Goal: Task Accomplishment & Management: Use online tool/utility

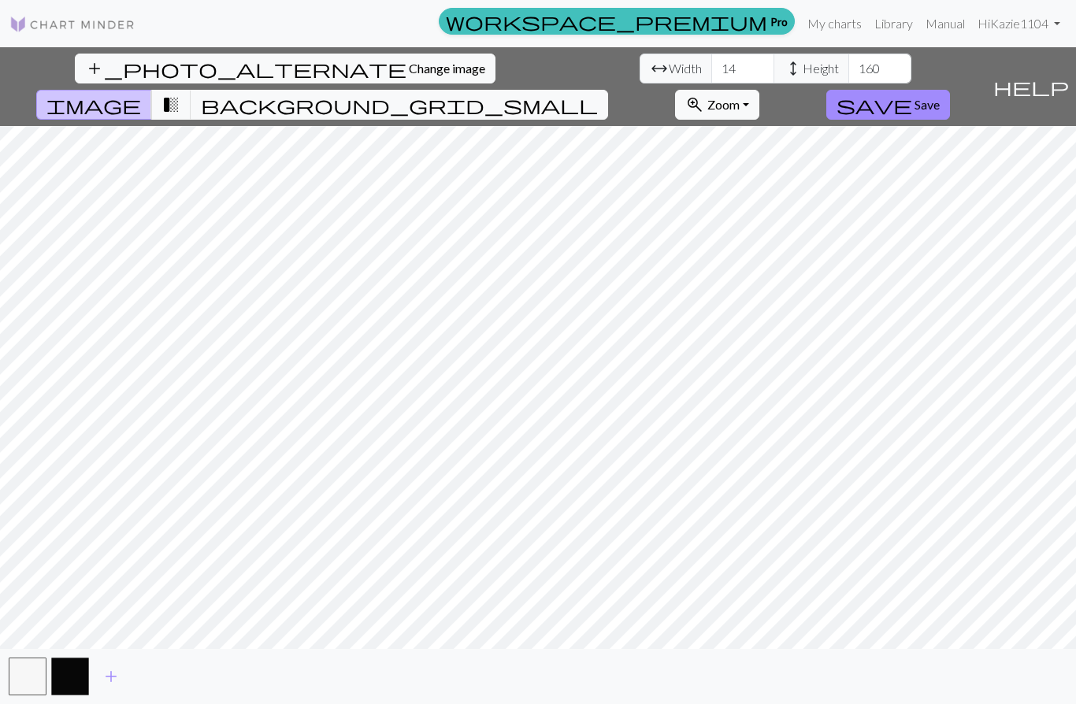
type input "14"
click at [849, 72] on input "160" at bounding box center [880, 69] width 63 height 30
type input "16"
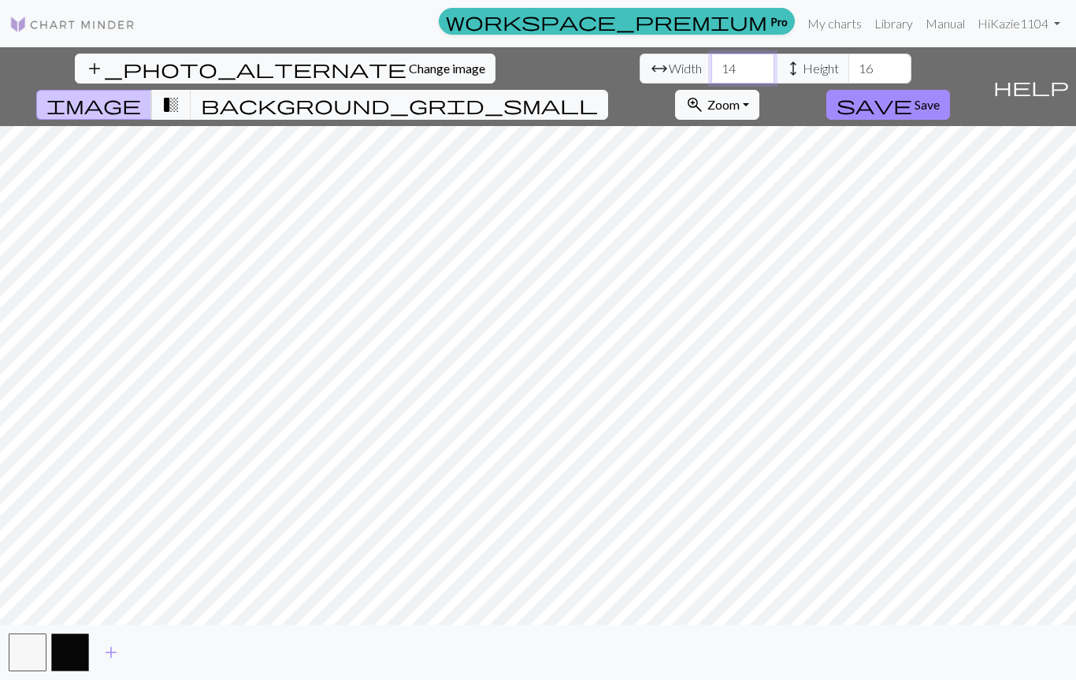
click at [711, 76] on input "14" at bounding box center [742, 69] width 63 height 30
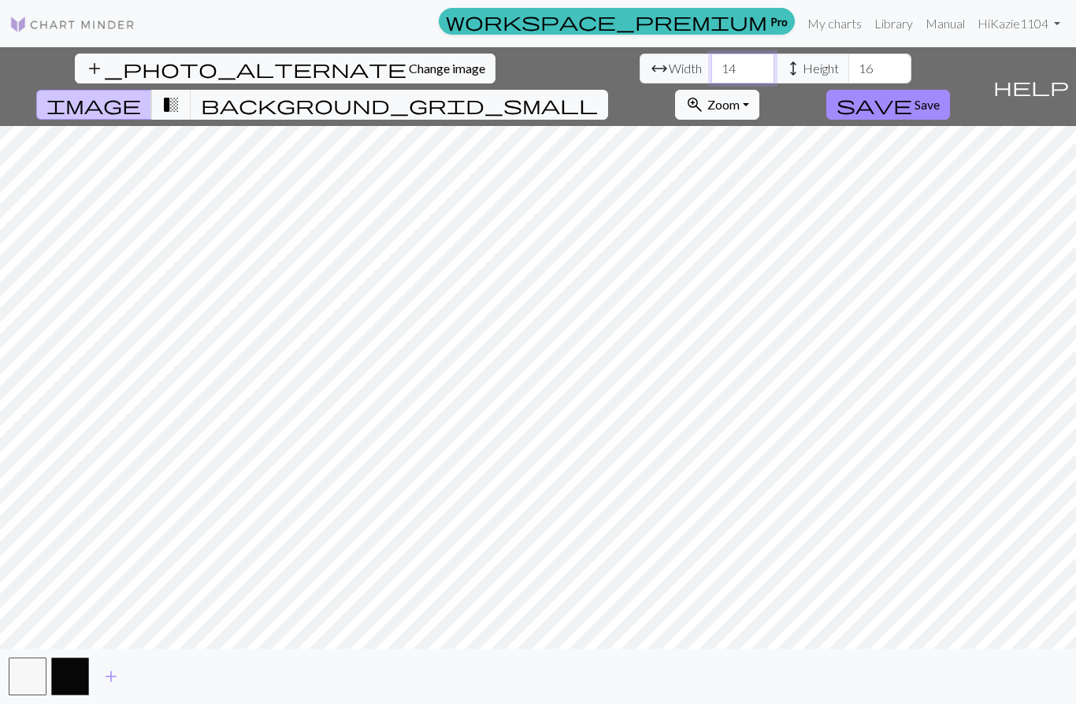
type input "1"
type input "60"
click at [849, 76] on input "16" at bounding box center [880, 69] width 63 height 30
type input "1"
type input "81"
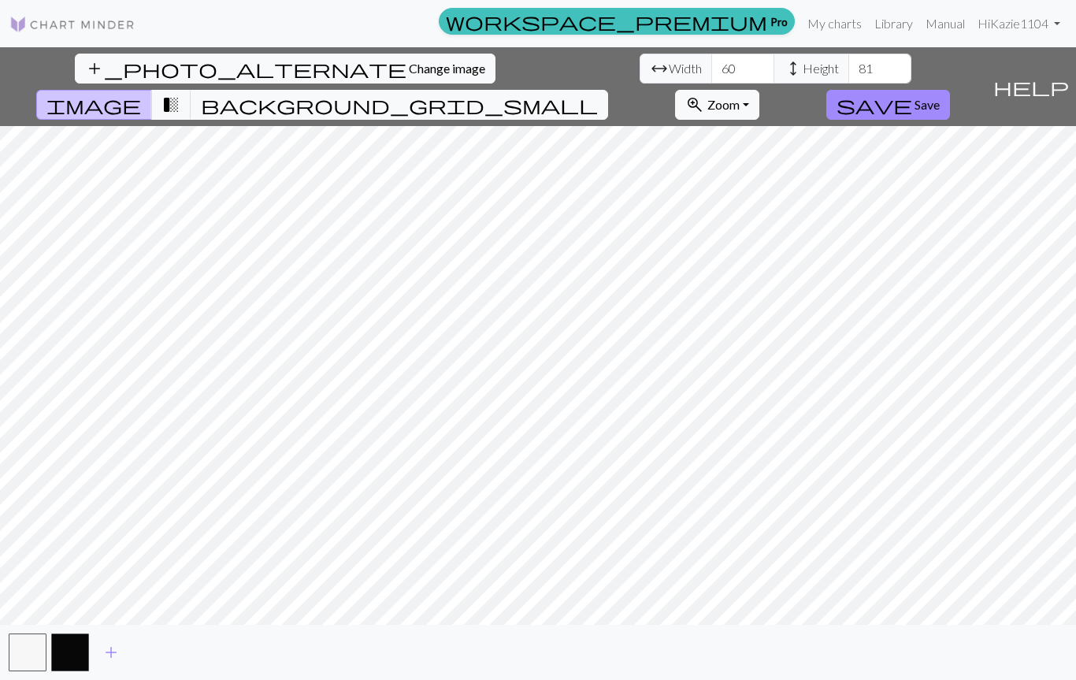
click at [132, 77] on button "add_photo_alternate Change image" at bounding box center [285, 69] width 421 height 30
click at [940, 97] on span "Save" at bounding box center [927, 104] width 25 height 15
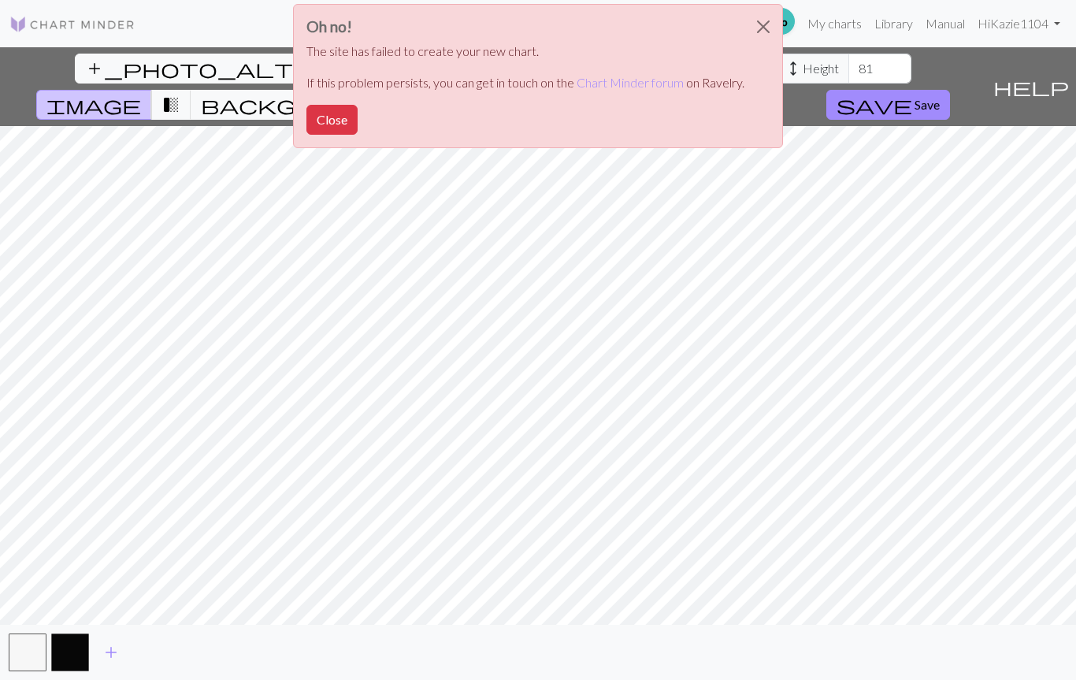
click at [326, 133] on button "Close" at bounding box center [331, 120] width 51 height 30
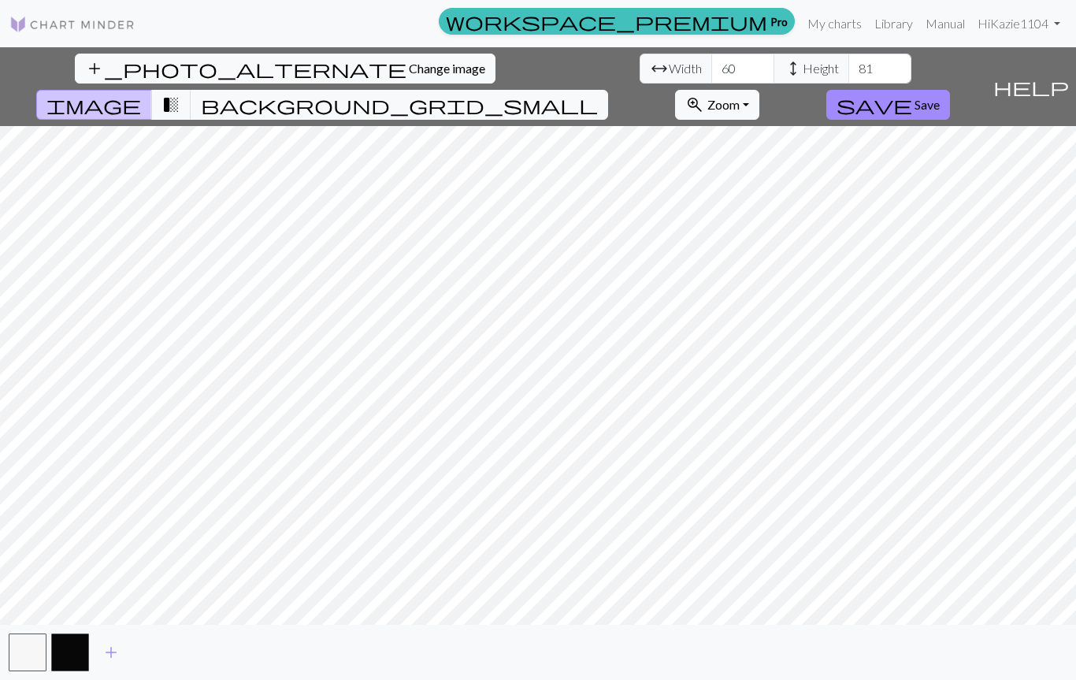
click at [740, 97] on span "Zoom" at bounding box center [723, 104] width 32 height 15
click at [800, 241] on button "100%" at bounding box center [738, 253] width 124 height 25
click at [598, 94] on span "background_grid_small" at bounding box center [399, 105] width 397 height 22
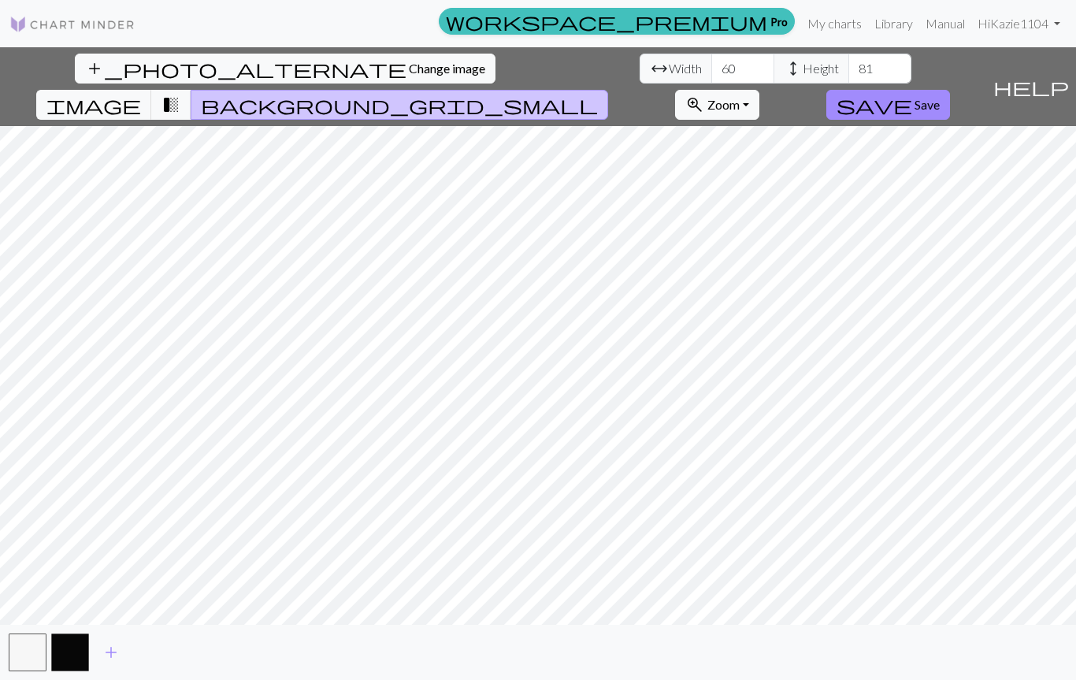
click at [180, 94] on span "transition_fade" at bounding box center [171, 105] width 19 height 22
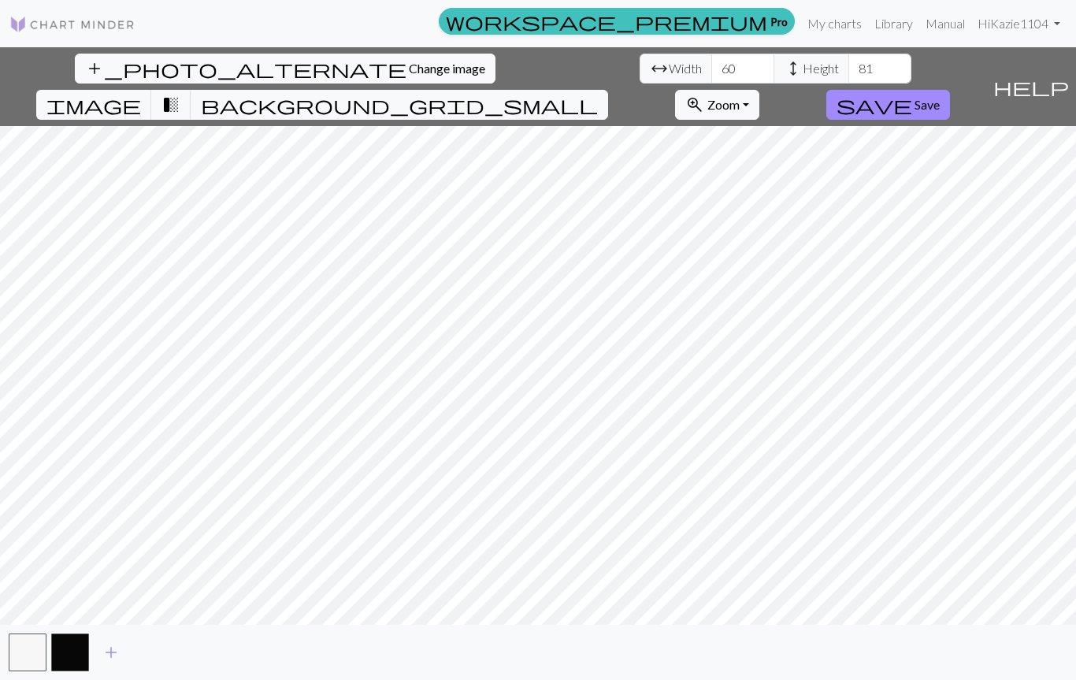
click at [191, 90] on button "transition_fade" at bounding box center [171, 105] width 40 height 30
click at [141, 94] on span "image" at bounding box center [93, 105] width 95 height 22
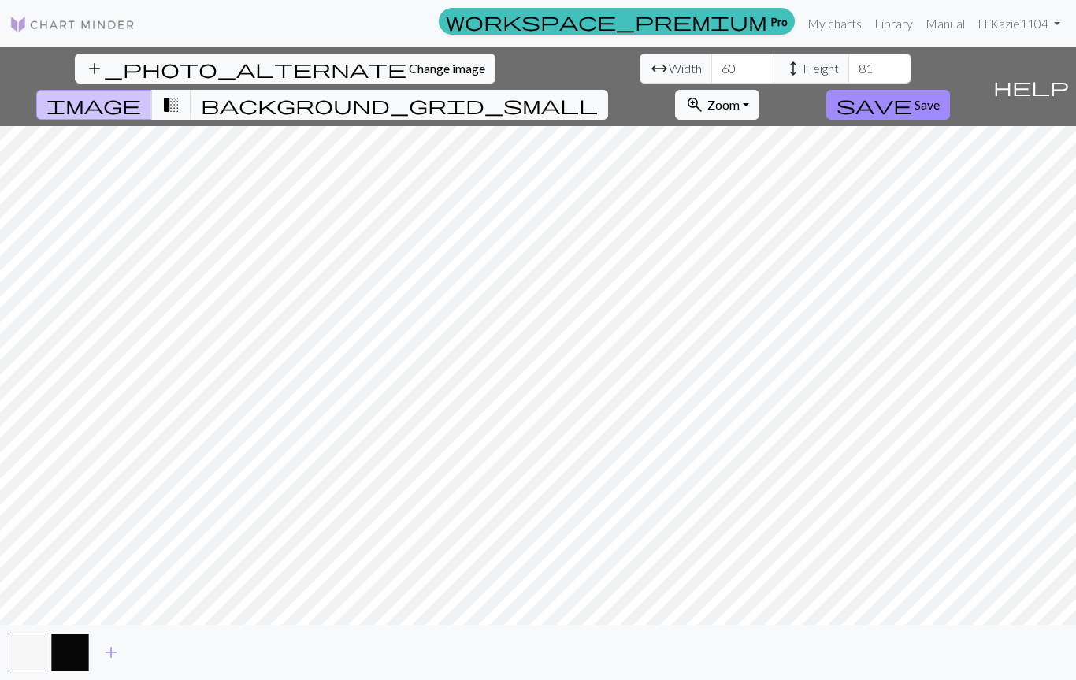
click at [180, 94] on span "transition_fade" at bounding box center [171, 105] width 19 height 22
click at [598, 94] on span "background_grid_small" at bounding box center [399, 105] width 397 height 22
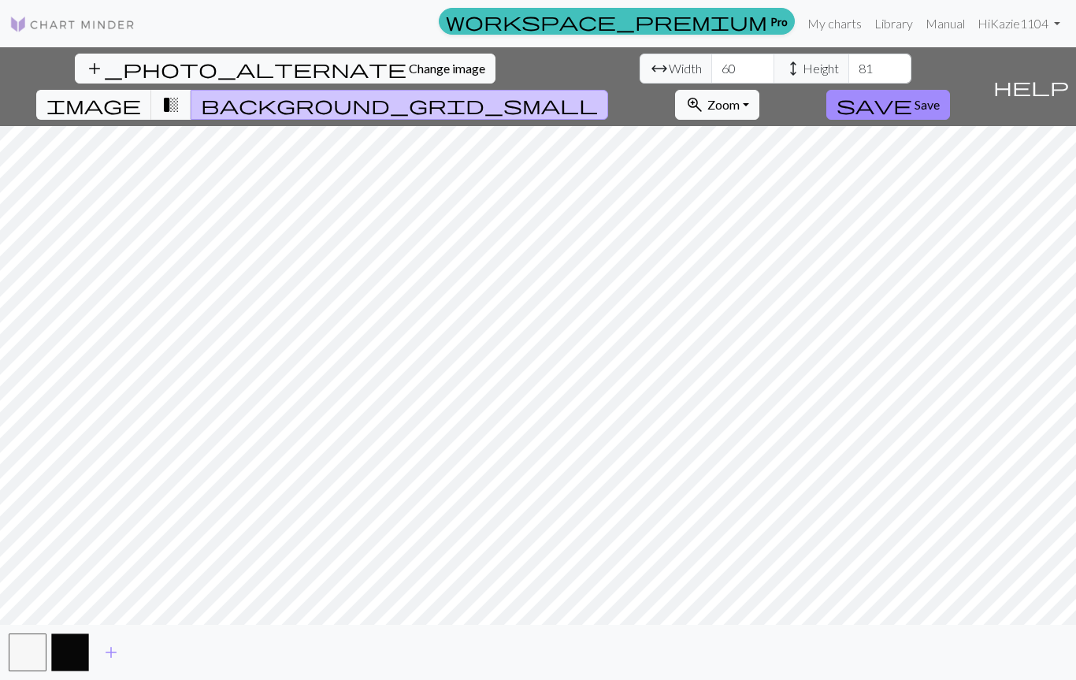
click at [141, 94] on span "image" at bounding box center [93, 105] width 95 height 22
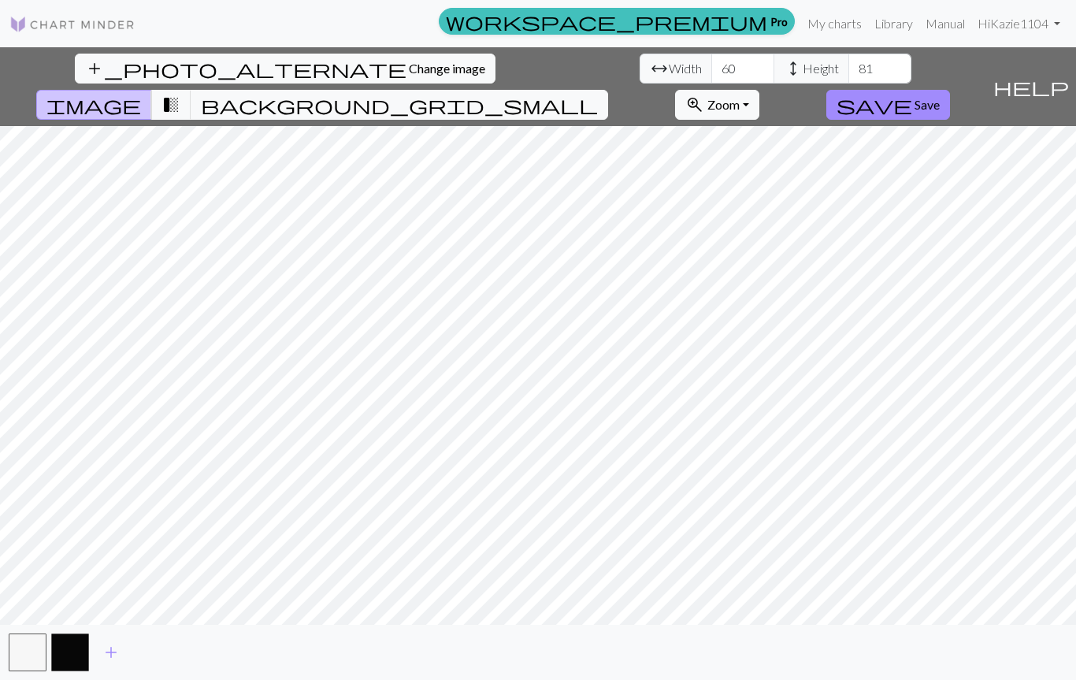
click at [704, 94] on span "zoom_in" at bounding box center [694, 105] width 19 height 22
click at [800, 292] on button "200%" at bounding box center [738, 304] width 124 height 25
click at [940, 97] on span "Save" at bounding box center [927, 104] width 25 height 15
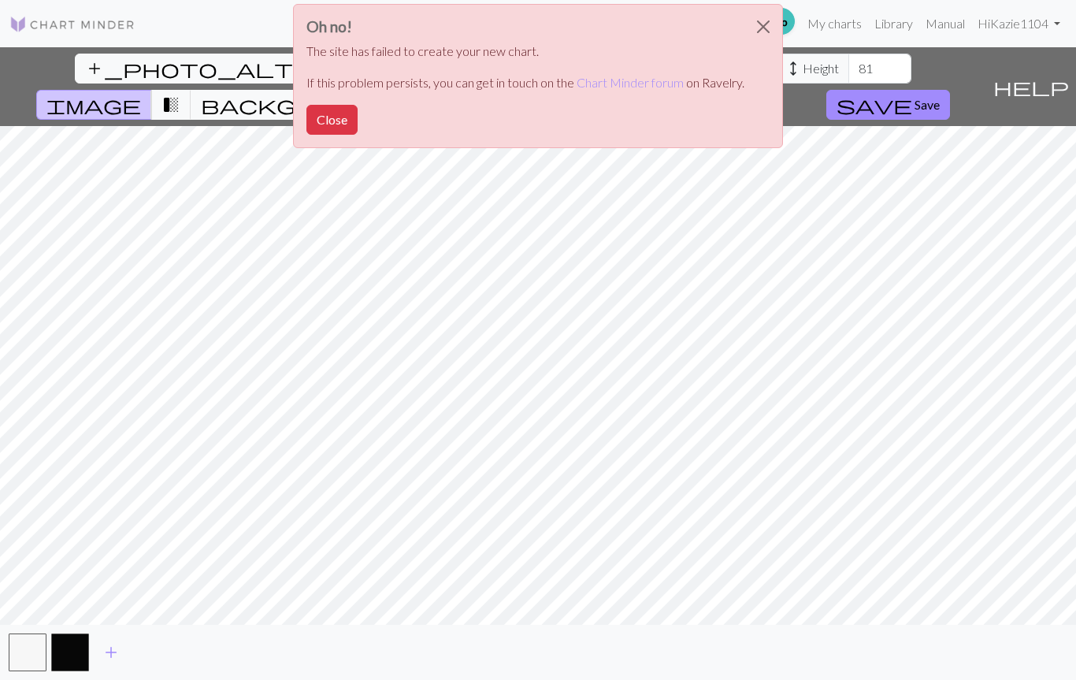
click at [345, 126] on button "Close" at bounding box center [331, 120] width 51 height 30
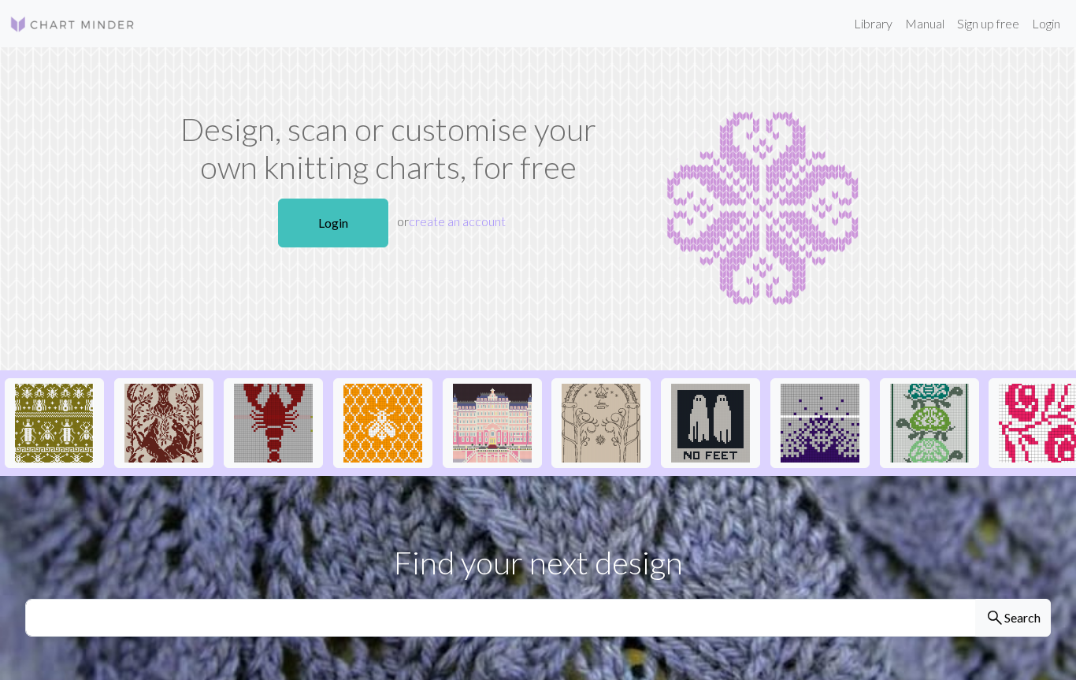
click at [1050, 26] on link "Login" at bounding box center [1046, 24] width 41 height 32
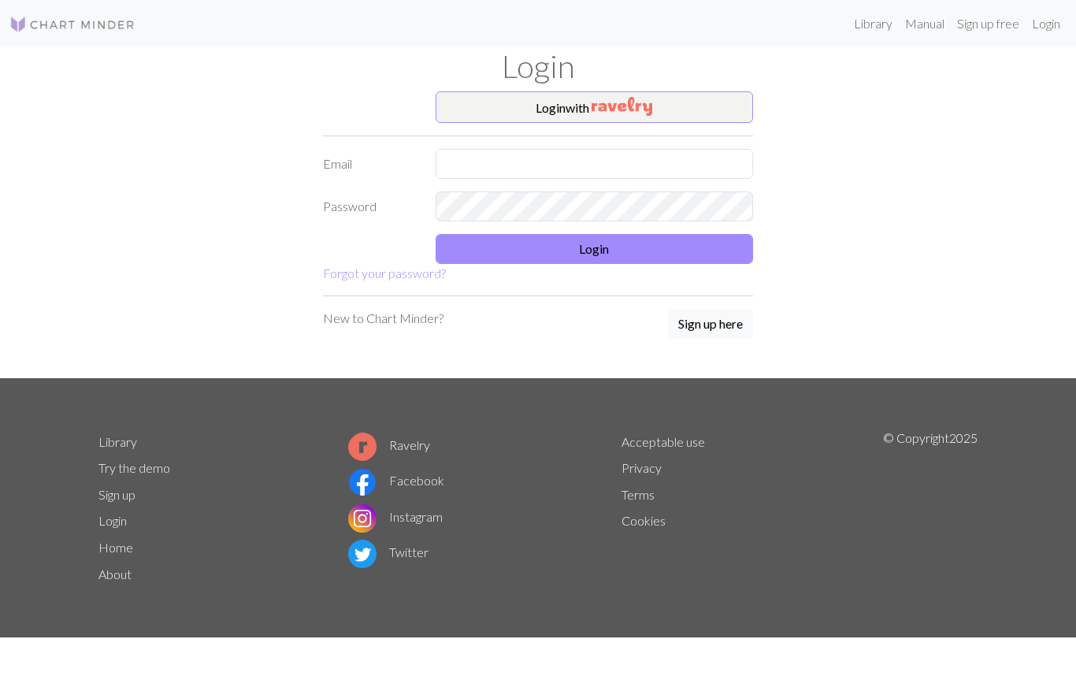
click at [683, 113] on button "Login with" at bounding box center [595, 107] width 318 height 32
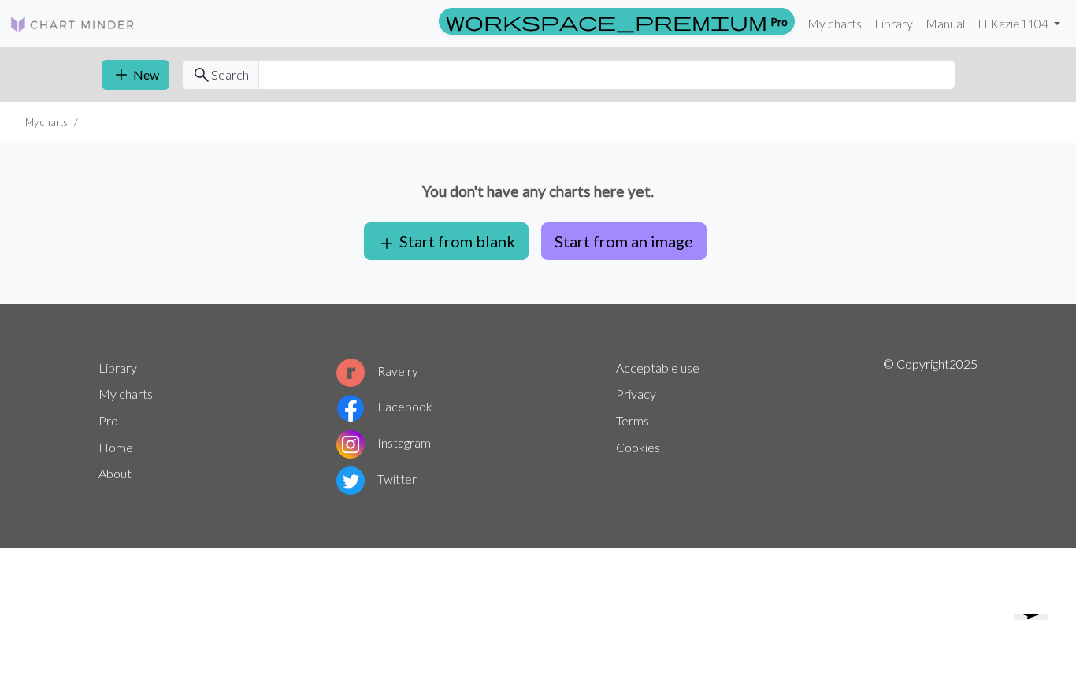
click at [639, 248] on button "Start from an image" at bounding box center [623, 241] width 165 height 38
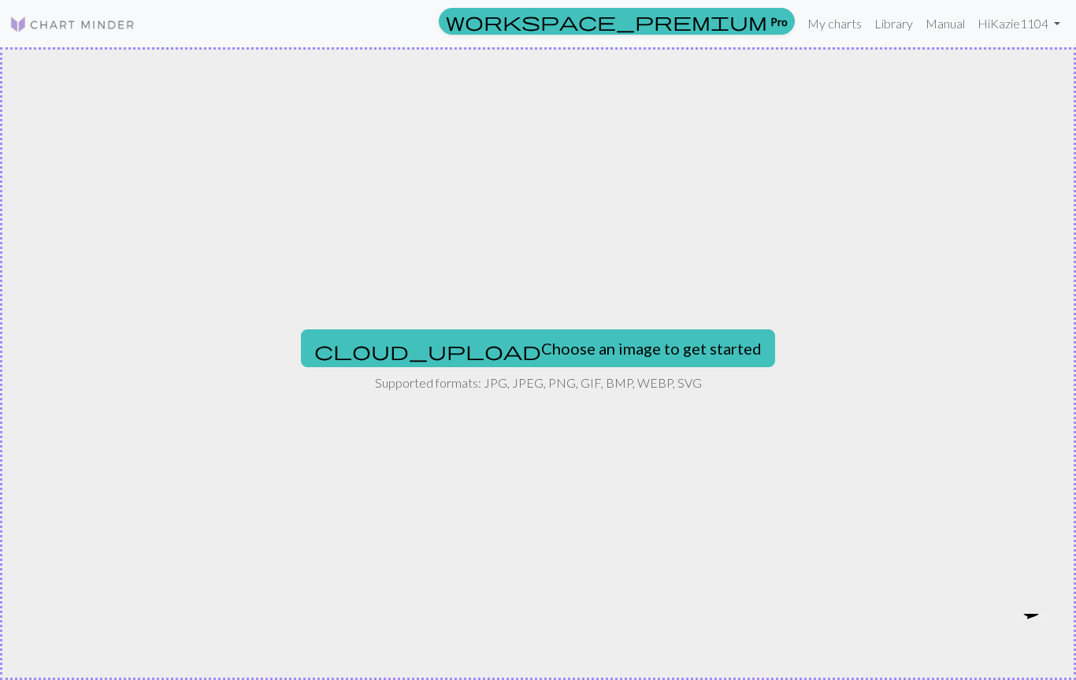
click at [626, 355] on button "cloud_upload Choose an image to get started" at bounding box center [538, 348] width 474 height 38
type input "C:\fakepath\%E2%80%94Pngtree%E2%80%94spooky%20pumpkin%20and%20haunted%20house_2…"
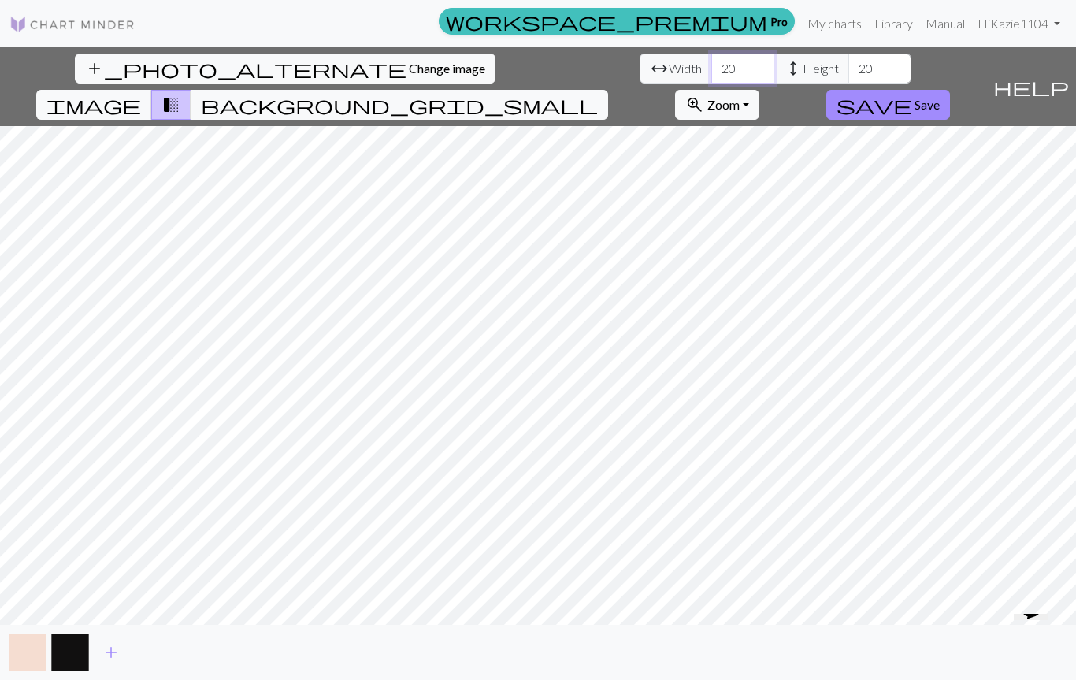
click at [711, 69] on input "20" at bounding box center [742, 69] width 63 height 30
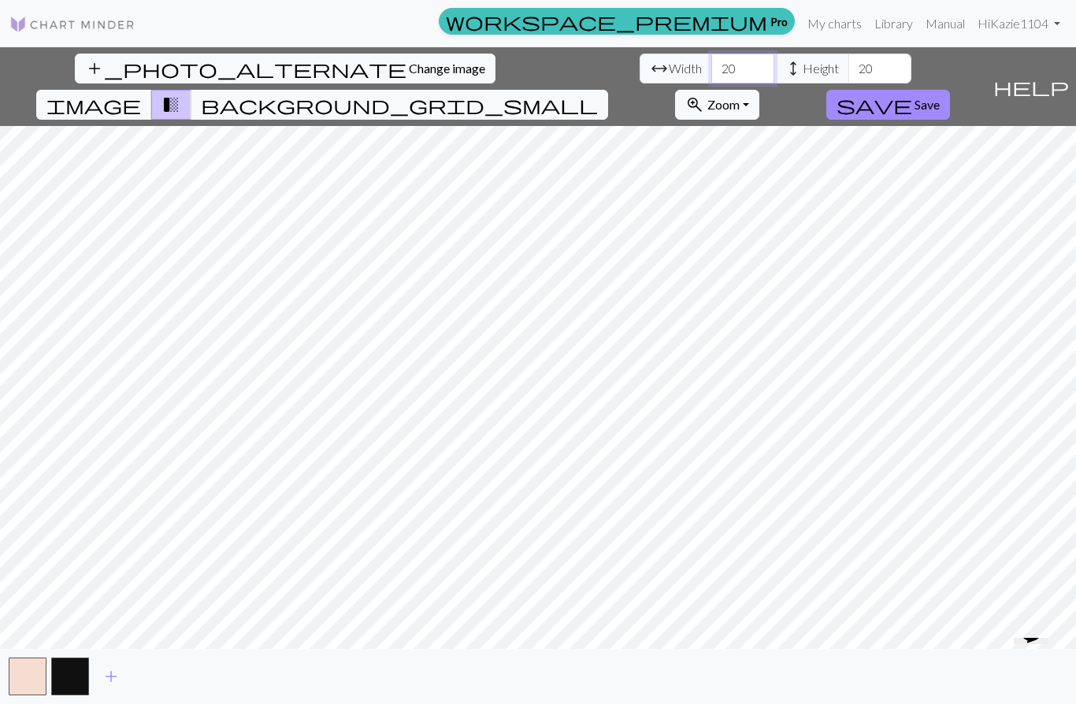
type input "2"
type input "61"
click at [849, 76] on input "20" at bounding box center [880, 69] width 63 height 30
type input "2"
type input "82"
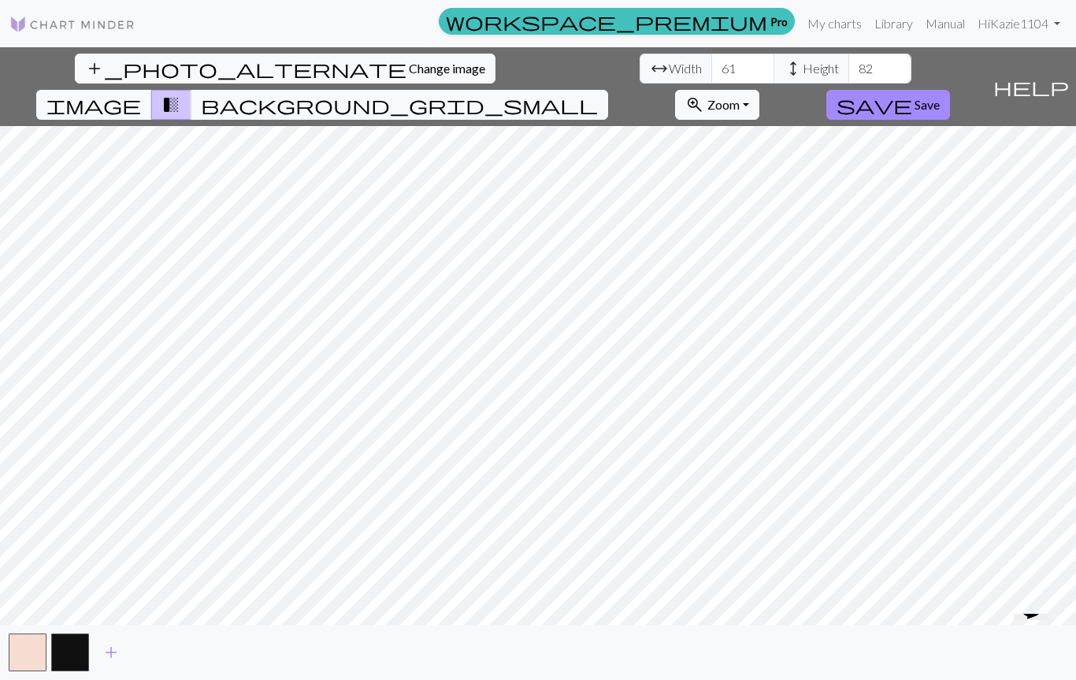
click at [141, 94] on span "image" at bounding box center [93, 105] width 95 height 22
click at [950, 90] on button "save Save" at bounding box center [888, 105] width 124 height 30
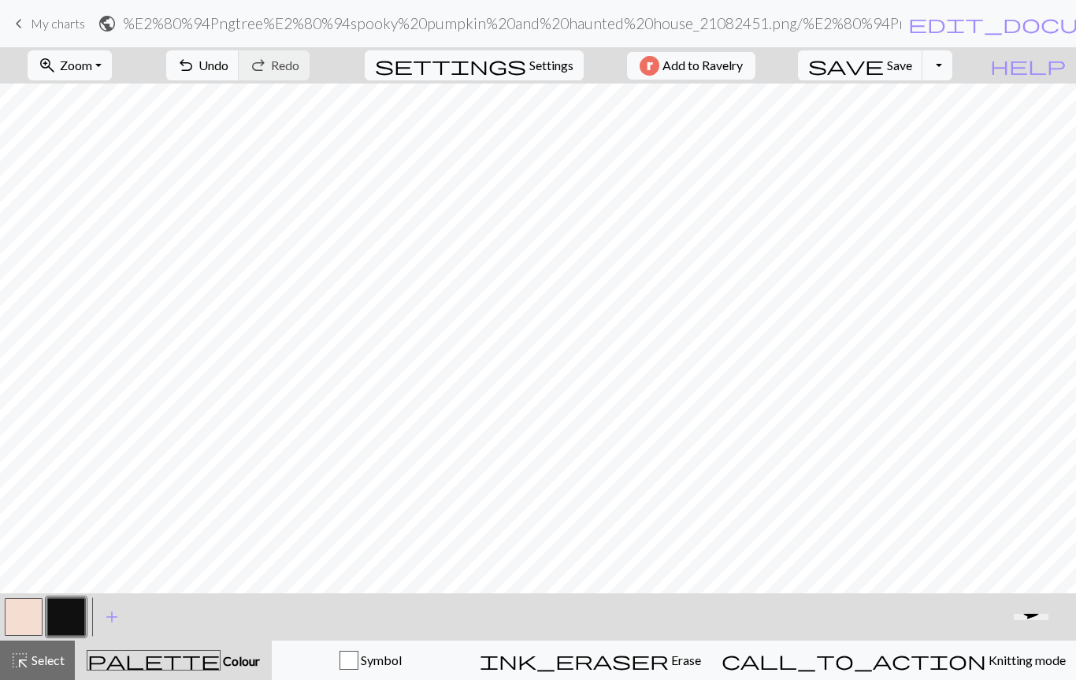
click at [28, 630] on button "button" at bounding box center [24, 617] width 38 height 38
click at [92, 72] on span "Zoom" at bounding box center [76, 65] width 32 height 15
click at [91, 217] on button "100%" at bounding box center [90, 214] width 124 height 25
click at [92, 72] on span "Zoom" at bounding box center [76, 65] width 32 height 15
click at [82, 192] on button "50%" at bounding box center [90, 188] width 124 height 25
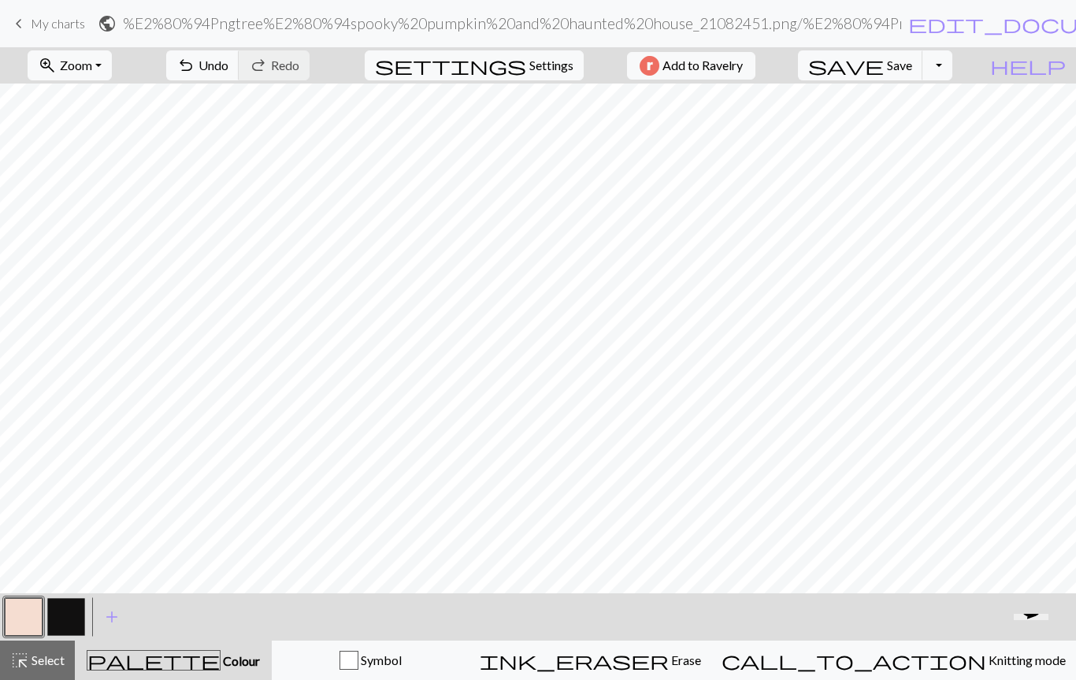
click at [986, 663] on span "Knitting mode" at bounding box center [1026, 659] width 80 height 15
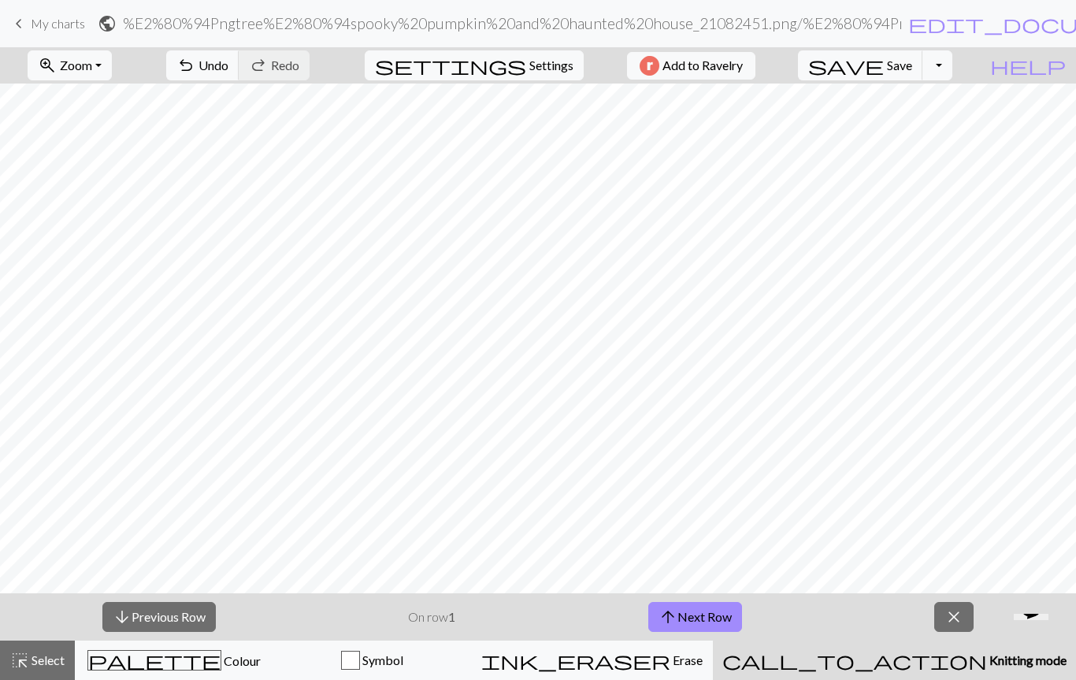
click at [172, 610] on button "arrow_downward Previous Row" at bounding box center [158, 617] width 113 height 30
click at [184, 616] on button "arrow_downward Previous Row" at bounding box center [158, 617] width 113 height 30
click at [184, 615] on button "arrow_downward Previous Row" at bounding box center [158, 617] width 113 height 30
click at [184, 622] on button "arrow_downward Previous Row" at bounding box center [158, 617] width 113 height 30
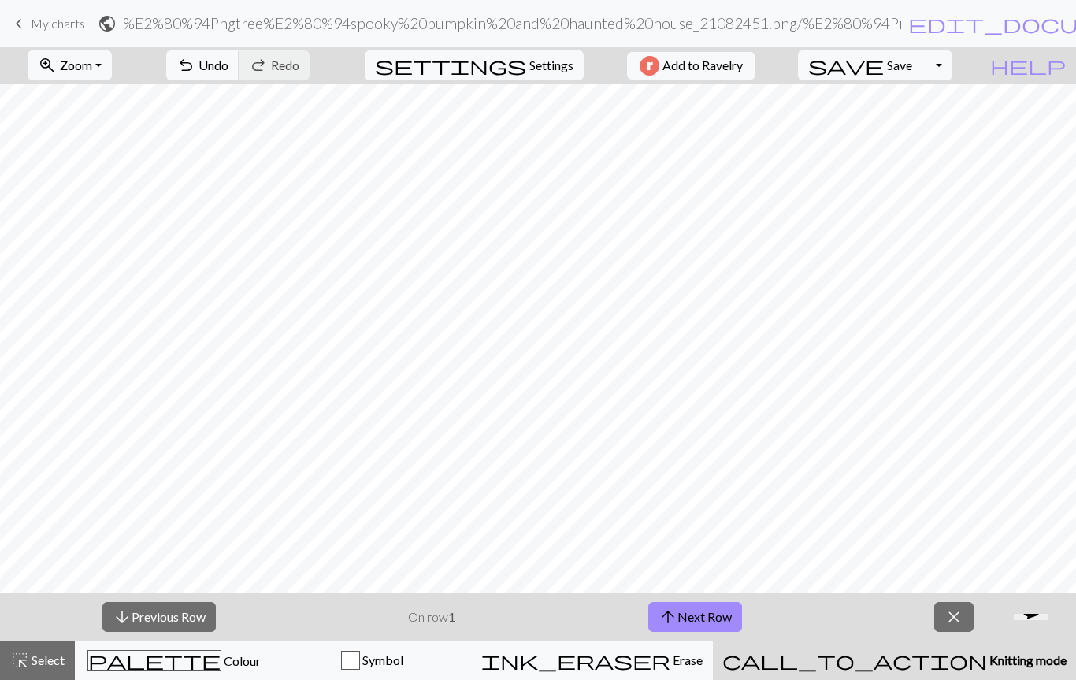
click at [184, 623] on button "arrow_downward Previous Row" at bounding box center [158, 617] width 113 height 30
click at [184, 622] on button "arrow_downward Previous Row" at bounding box center [158, 617] width 113 height 30
click at [438, 618] on p "On row 1" at bounding box center [431, 616] width 47 height 19
click at [529, 68] on span "Settings" at bounding box center [551, 65] width 44 height 19
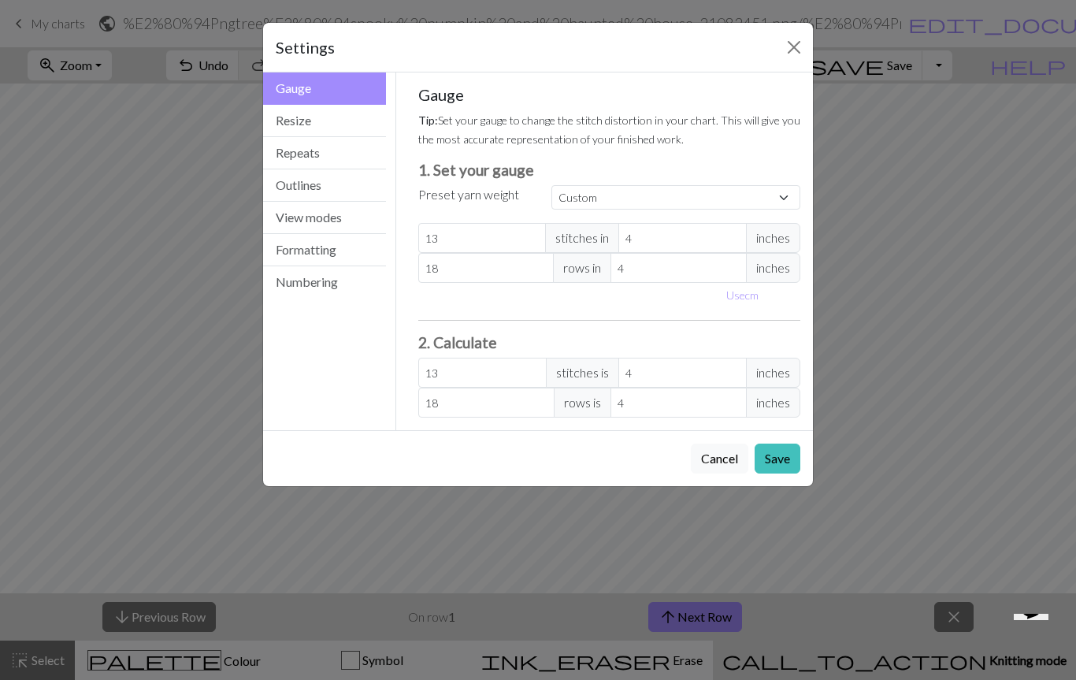
click at [306, 123] on button "Resize" at bounding box center [324, 121] width 123 height 32
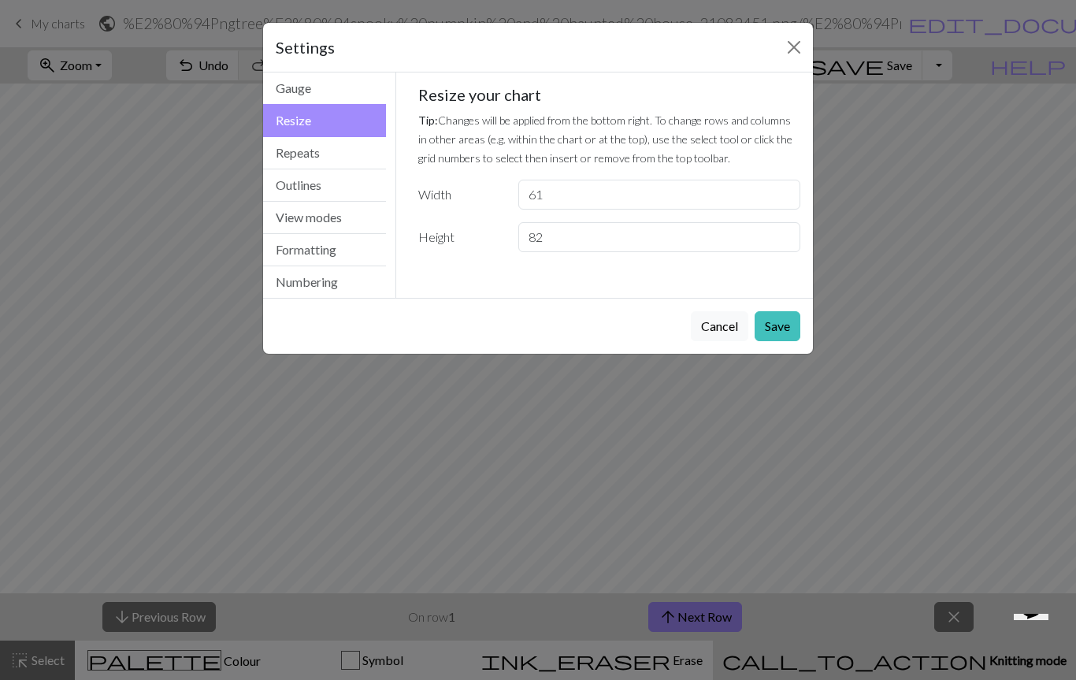
click at [332, 160] on button "Repeats" at bounding box center [324, 153] width 123 height 32
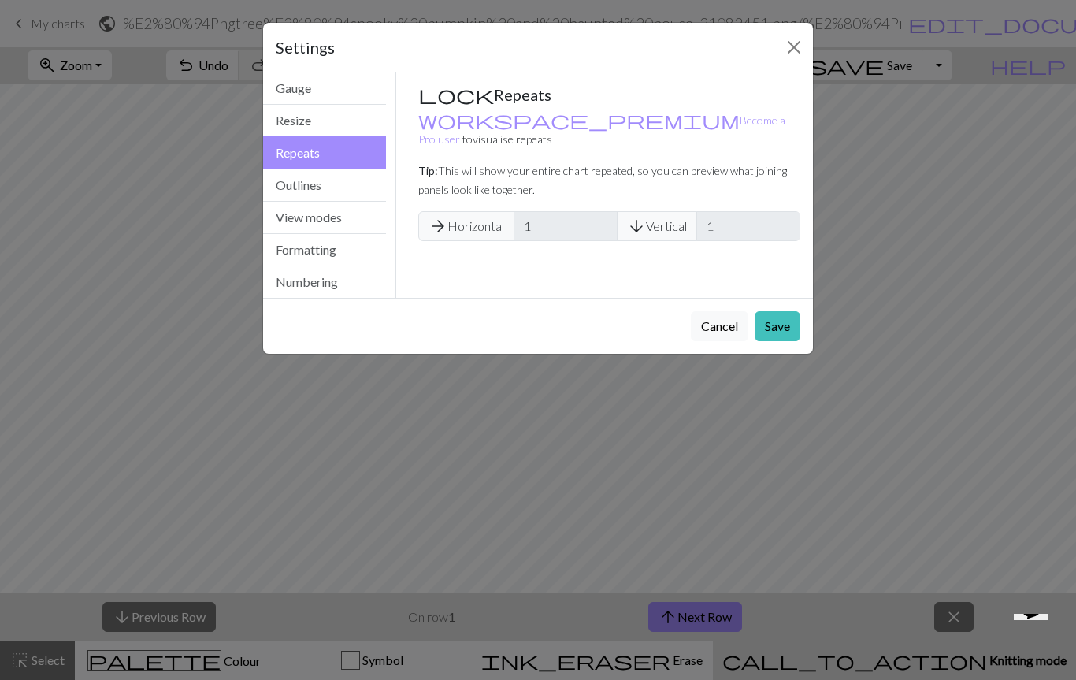
click at [355, 199] on button "Outlines" at bounding box center [324, 185] width 123 height 32
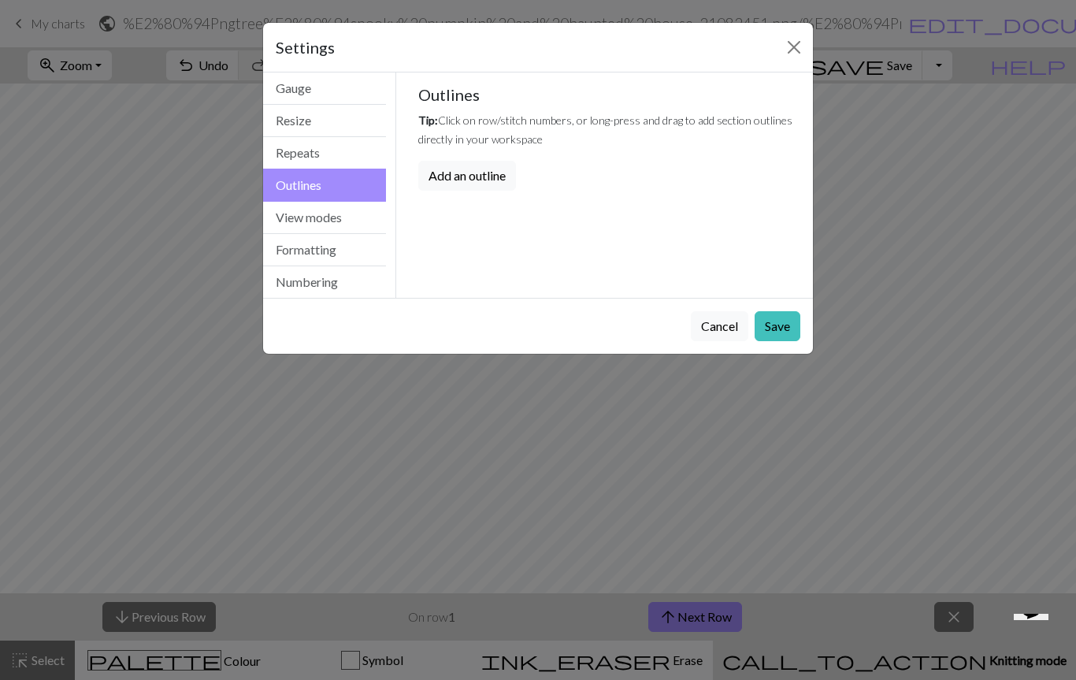
click at [364, 225] on button "View modes" at bounding box center [324, 218] width 123 height 32
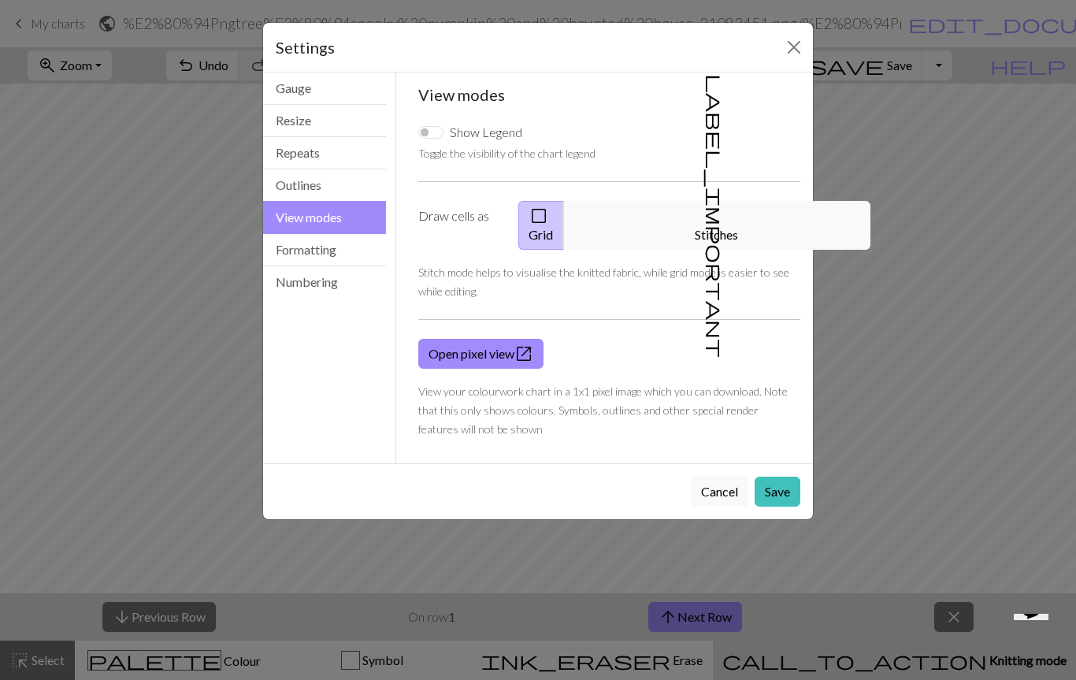
click at [762, 217] on button "label_important Stitches" at bounding box center [716, 225] width 307 height 49
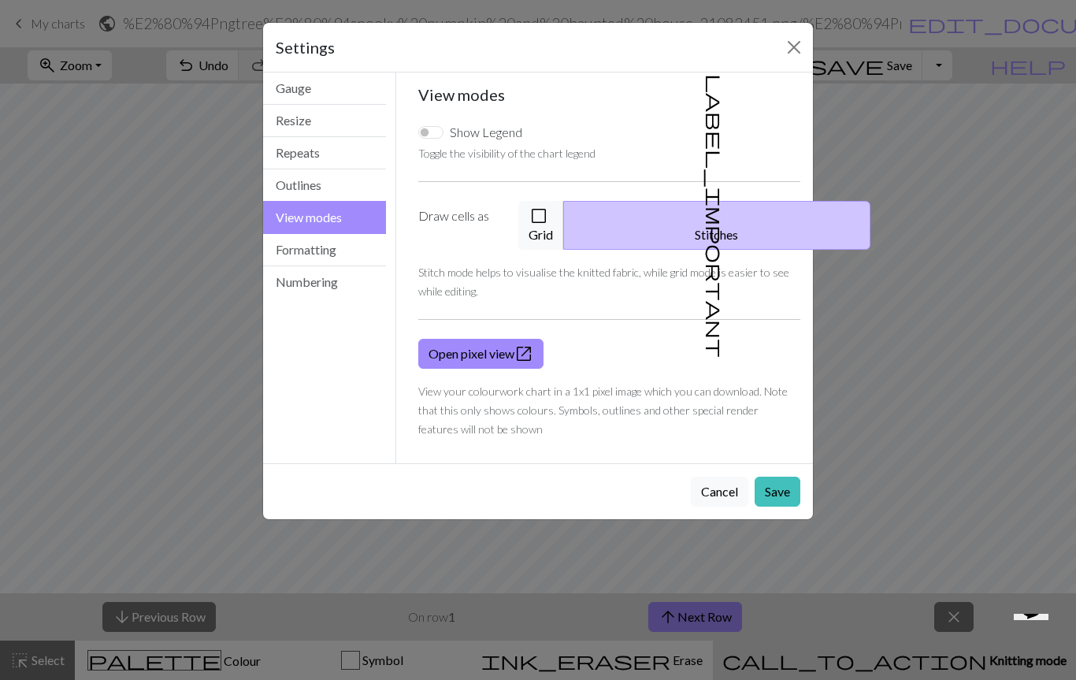
click at [778, 478] on button "Save" at bounding box center [778, 492] width 46 height 30
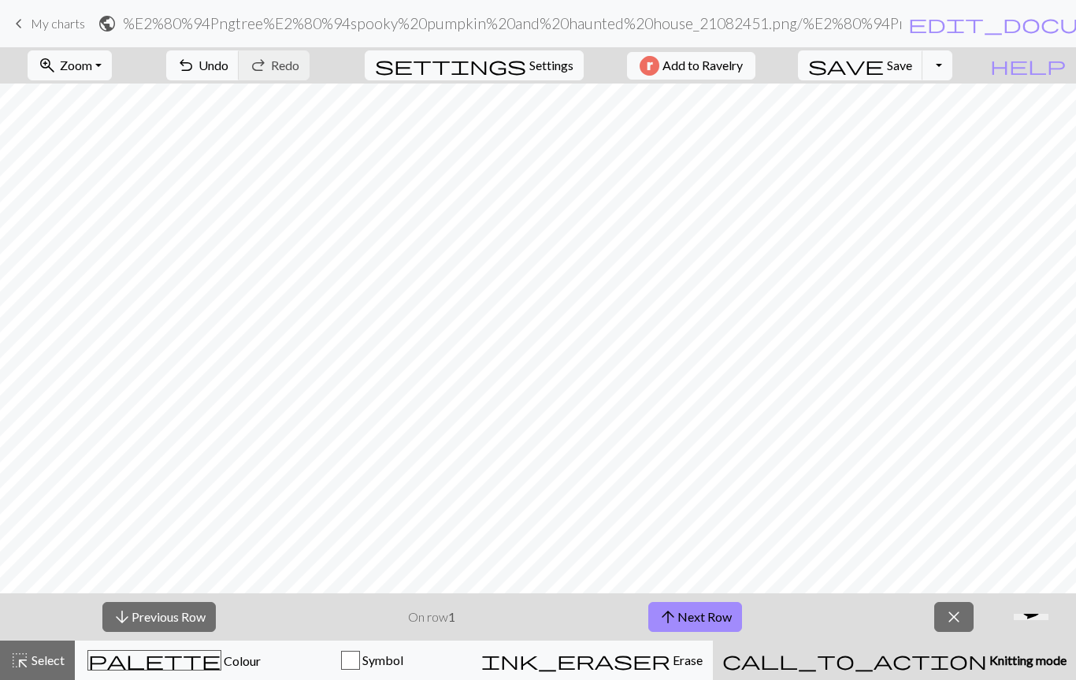
click at [703, 623] on button "arrow_upward Next Row" at bounding box center [695, 617] width 94 height 30
click at [716, 612] on button "arrow_upward Next Row" at bounding box center [695, 617] width 94 height 30
click at [720, 614] on button "arrow_upward Next Row" at bounding box center [695, 617] width 94 height 30
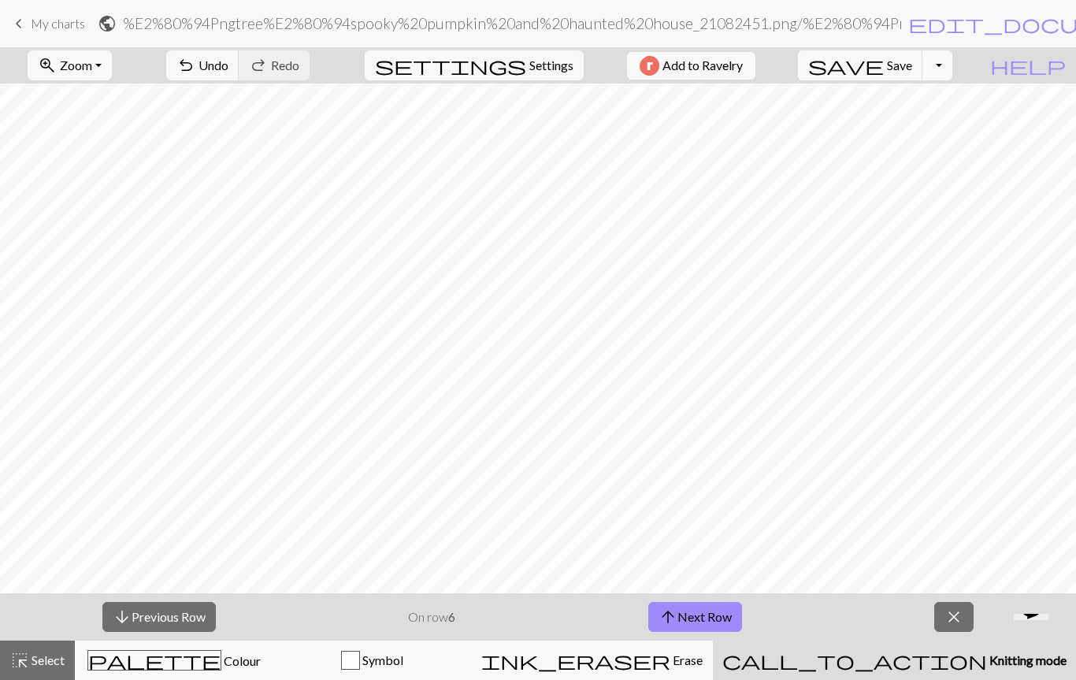
click at [112, 74] on button "zoom_in Zoom Zoom" at bounding box center [70, 65] width 84 height 30
click at [86, 183] on button "50%" at bounding box center [90, 188] width 124 height 25
click at [112, 72] on button "zoom_in Zoom Zoom" at bounding box center [70, 65] width 84 height 30
click at [112, 64] on button "zoom_in Zoom Zoom" at bounding box center [70, 65] width 84 height 30
click at [91, 237] on button "150%" at bounding box center [90, 239] width 124 height 25
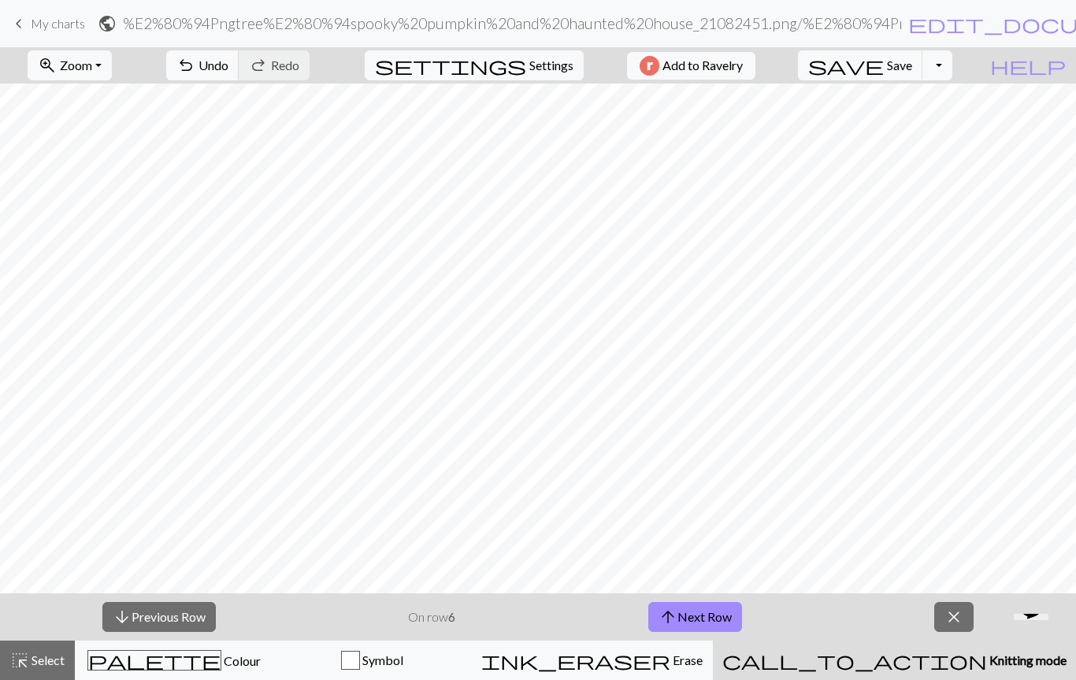
click at [112, 71] on button "zoom_in Zoom Zoom" at bounding box center [70, 65] width 84 height 30
click at [88, 98] on button "Fit all" at bounding box center [90, 99] width 124 height 25
click at [112, 76] on button "zoom_in Zoom Zoom" at bounding box center [70, 65] width 84 height 30
click at [101, 269] on button "200%" at bounding box center [90, 264] width 124 height 25
click at [112, 71] on button "zoom_in Zoom Zoom" at bounding box center [70, 65] width 84 height 30
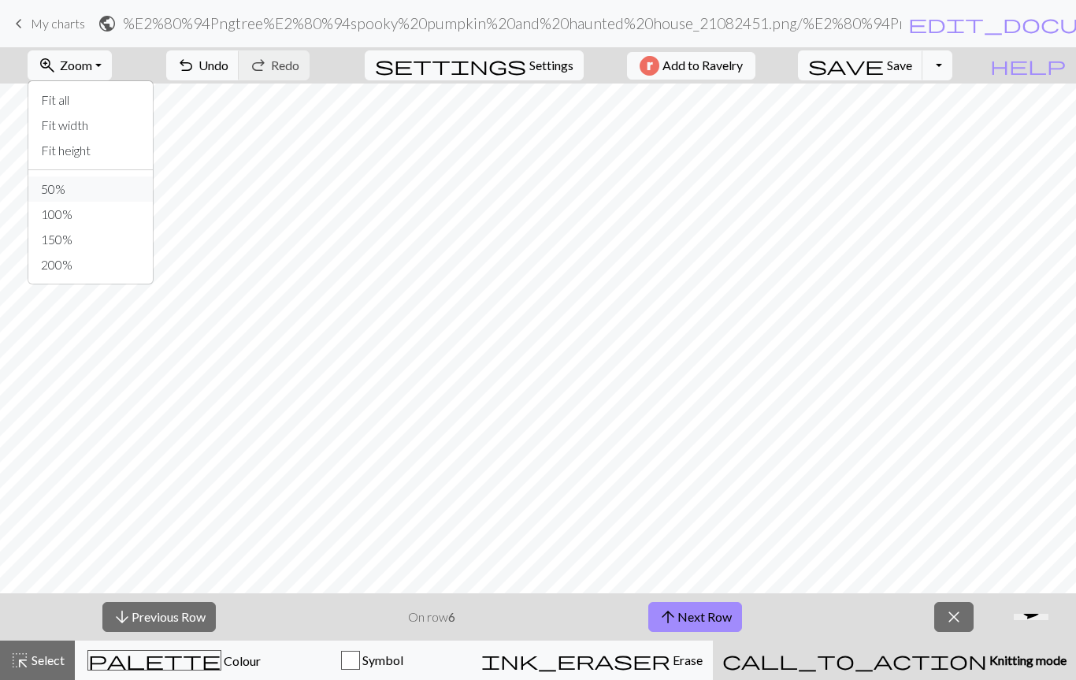
click at [94, 187] on button "50%" at bounding box center [90, 188] width 124 height 25
click at [882, 662] on div "call_to_action Knitting mode Knitting mode" at bounding box center [894, 660] width 344 height 19
click at [221, 660] on span "Colour" at bounding box center [240, 660] width 39 height 15
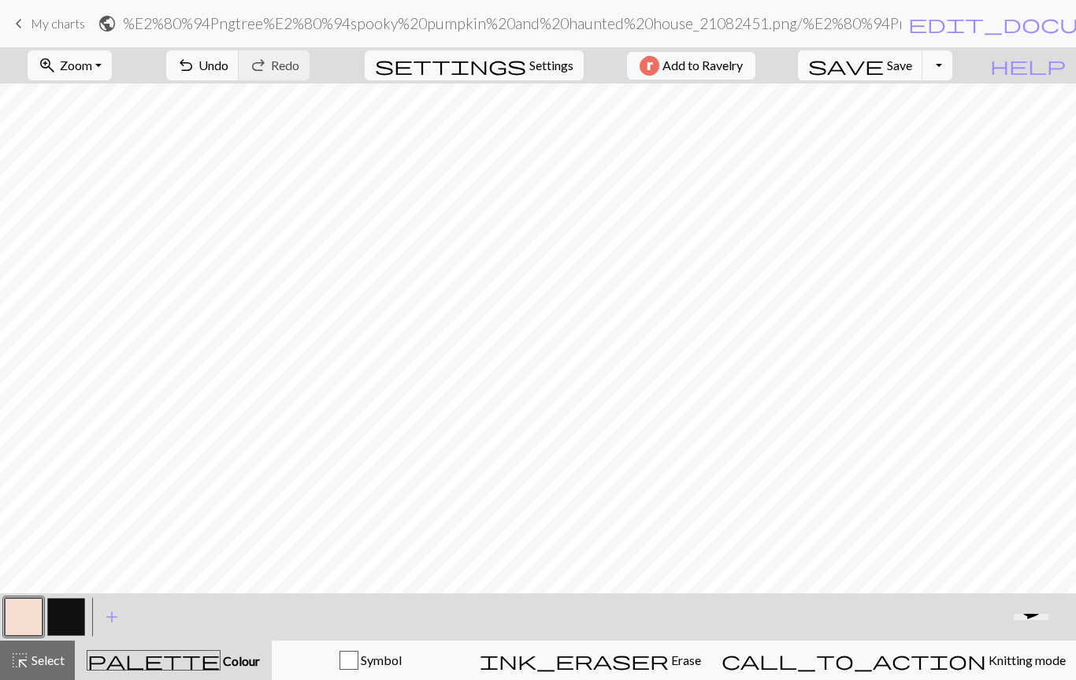
click at [23, 622] on button "button" at bounding box center [24, 617] width 38 height 38
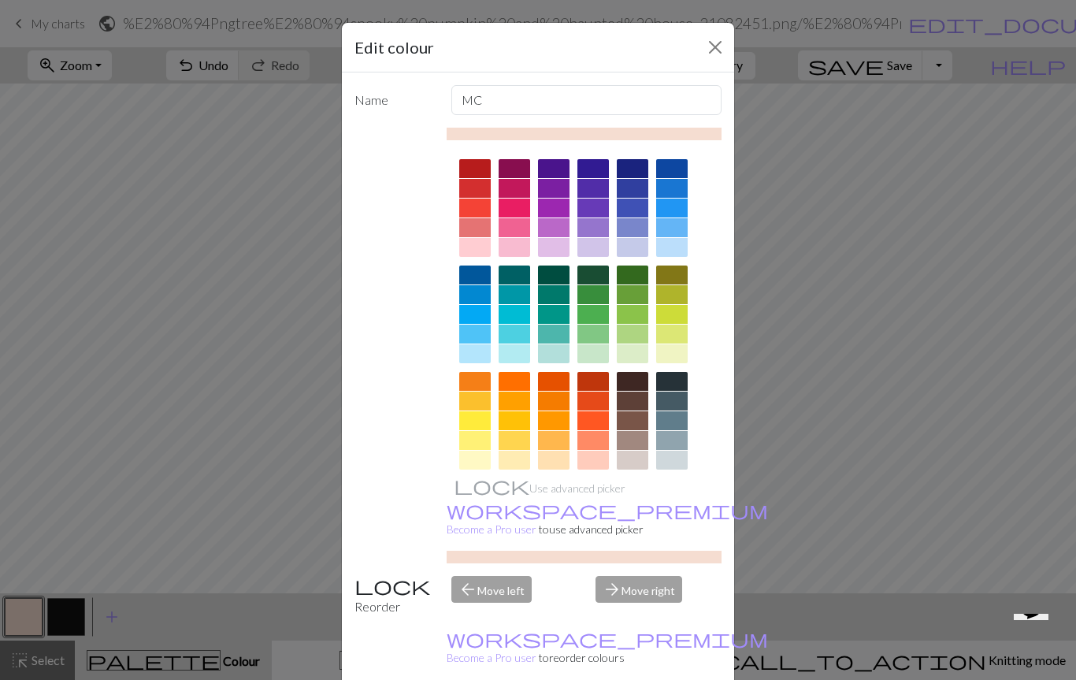
click at [469, 383] on div at bounding box center [475, 381] width 32 height 19
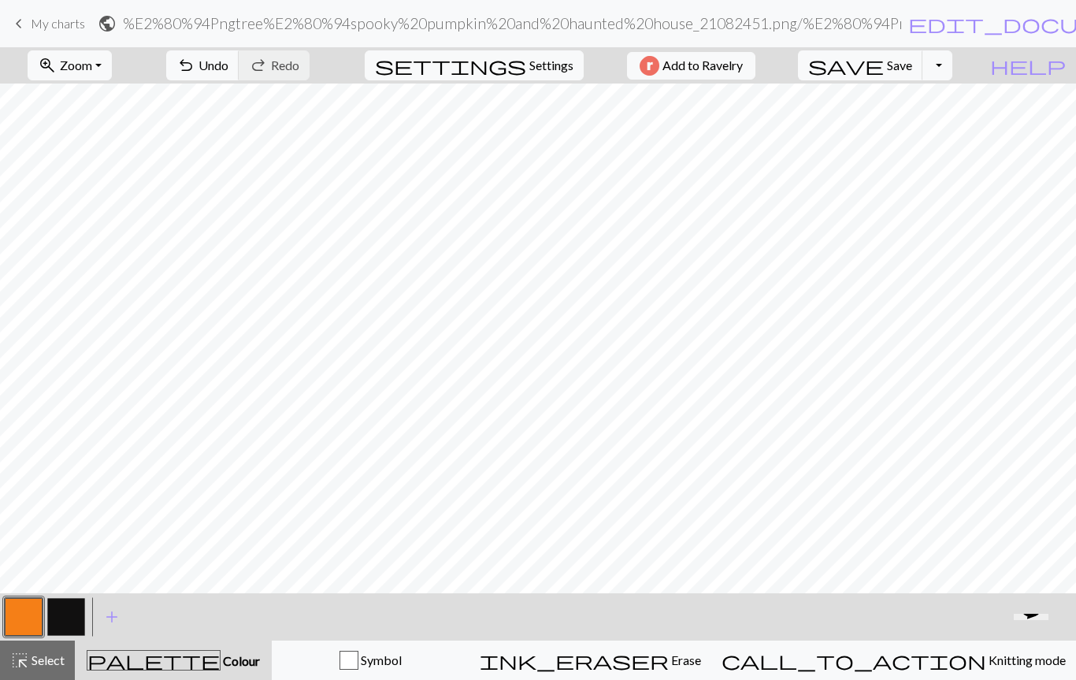
click at [240, 79] on button "undo Undo Undo" at bounding box center [202, 65] width 73 height 30
click at [986, 666] on span "Knitting mode" at bounding box center [1026, 659] width 80 height 15
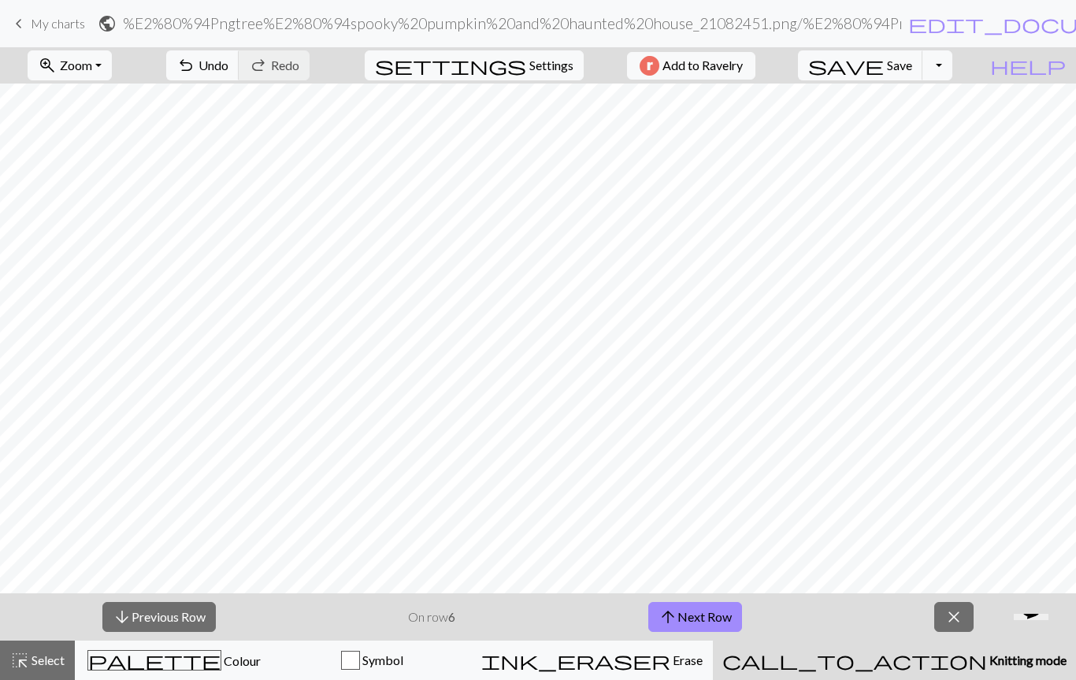
click at [959, 620] on span "close" at bounding box center [954, 617] width 19 height 22
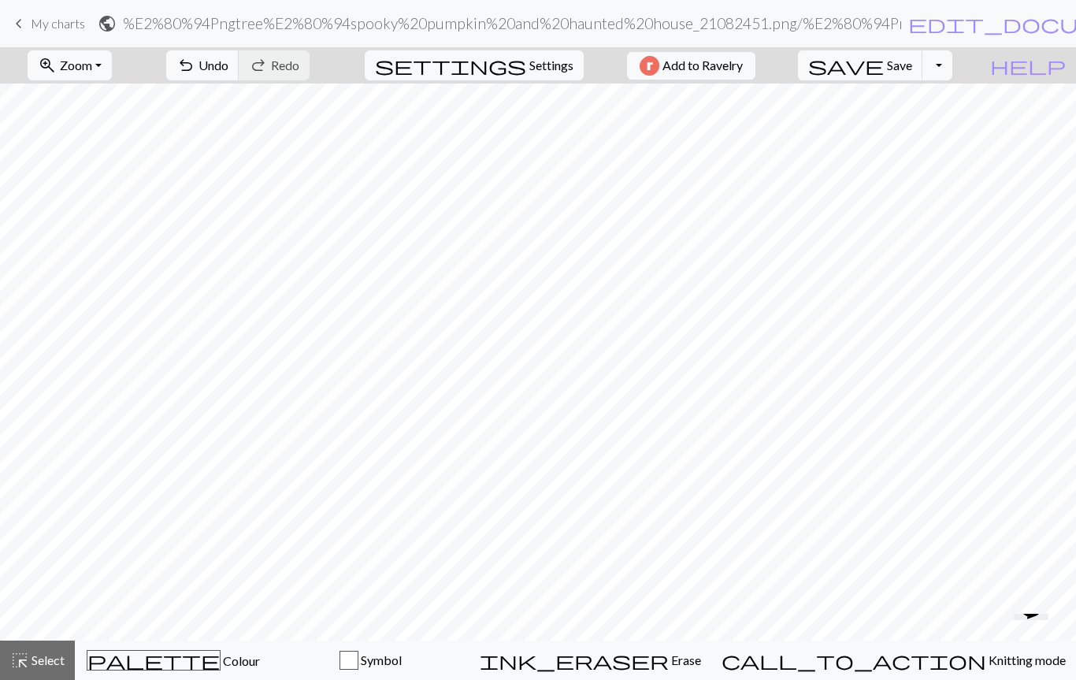
click at [46, 665] on span "Select" at bounding box center [46, 659] width 35 height 15
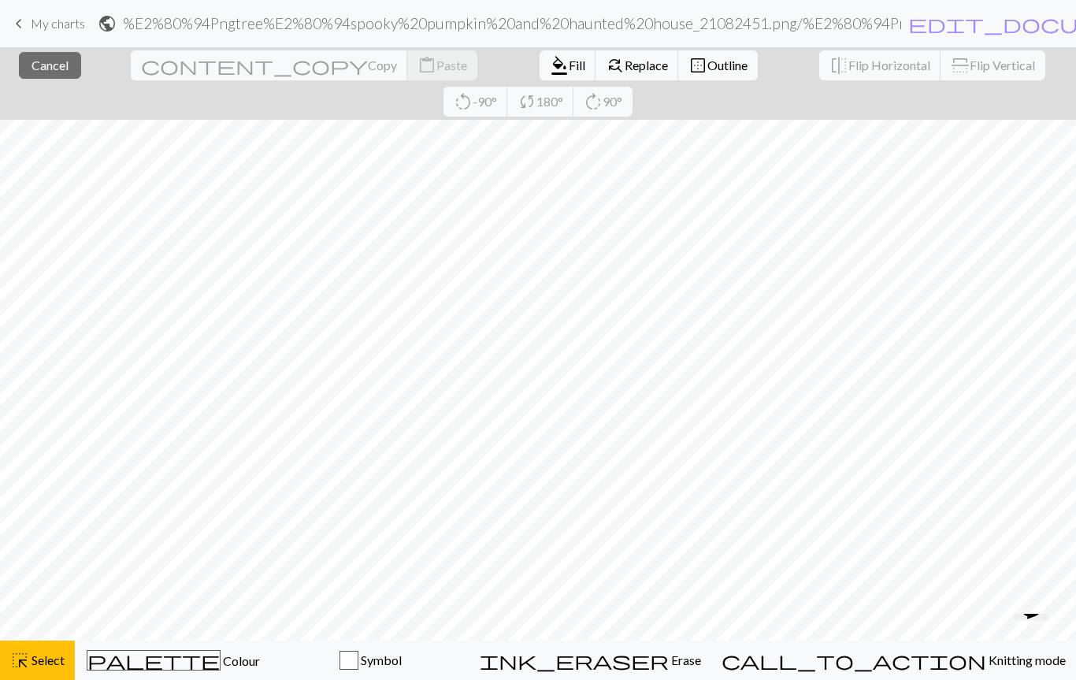
click at [35, 669] on div "highlight_alt Select Select" at bounding box center [37, 660] width 54 height 19
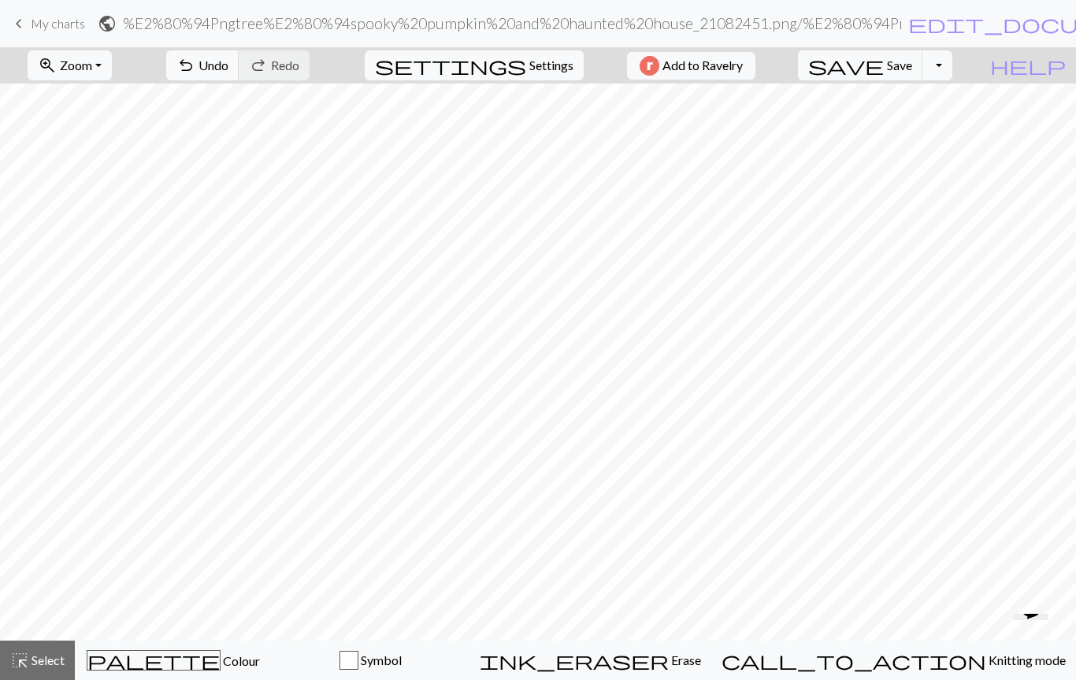
click at [221, 661] on span "Colour" at bounding box center [240, 660] width 39 height 15
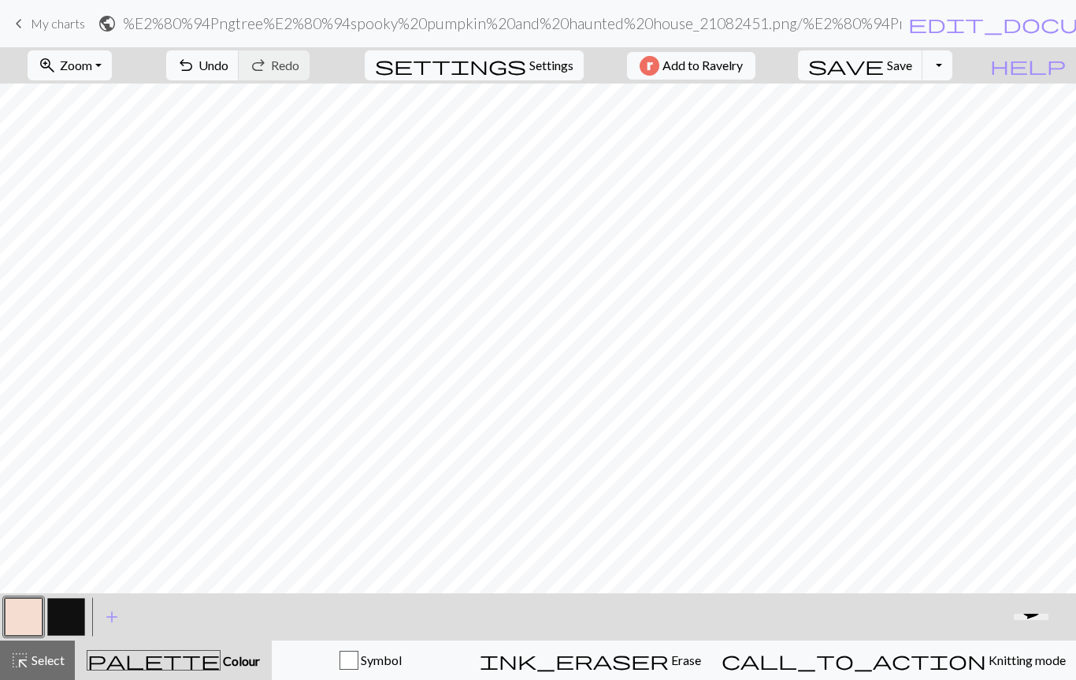
click at [191, 674] on button "palette Colour Colour" at bounding box center [173, 660] width 197 height 39
click at [402, 654] on span "Symbol" at bounding box center [379, 659] width 43 height 15
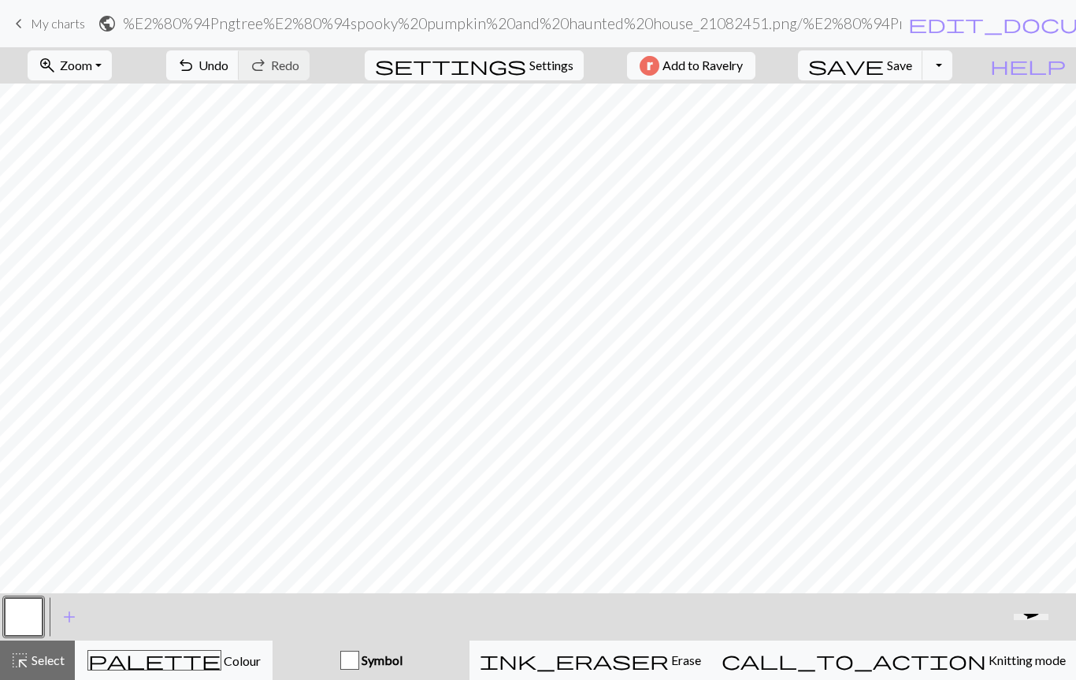
click at [359, 660] on div "button" at bounding box center [349, 660] width 19 height 19
click at [953, 76] on button "Toggle Dropdown" at bounding box center [938, 65] width 30 height 30
click at [932, 136] on button "save_alt Download" at bounding box center [822, 125] width 260 height 25
click at [543, 79] on button "settings Settings" at bounding box center [474, 65] width 219 height 30
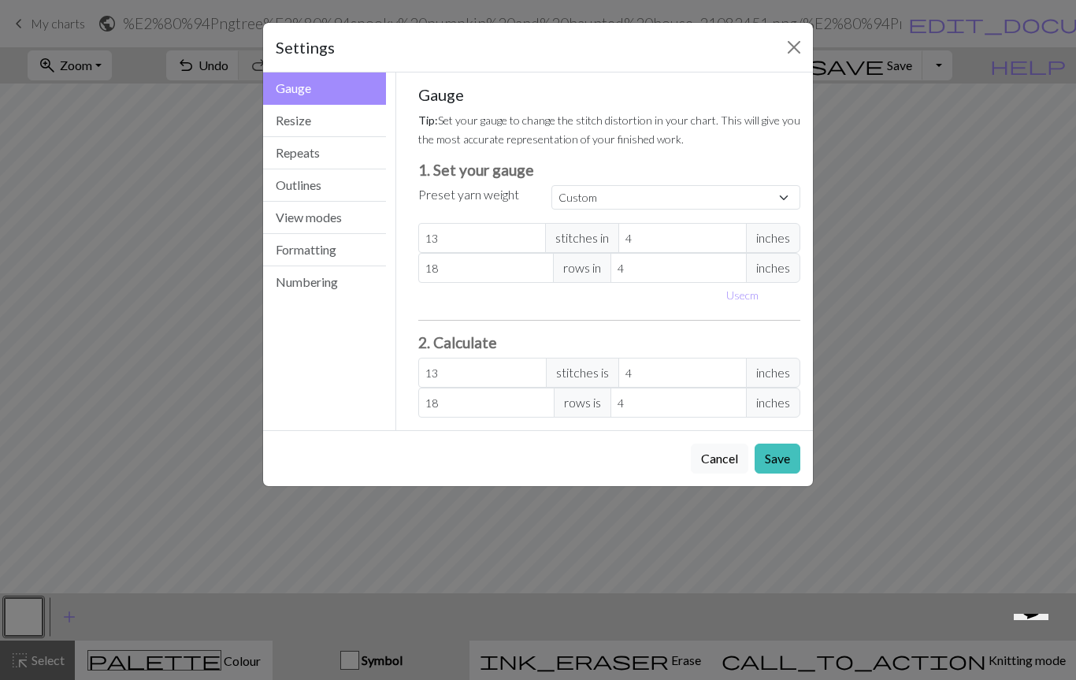
click at [723, 349] on h3 "2. Calculate" at bounding box center [609, 342] width 383 height 18
click at [332, 223] on button "View modes" at bounding box center [324, 218] width 123 height 32
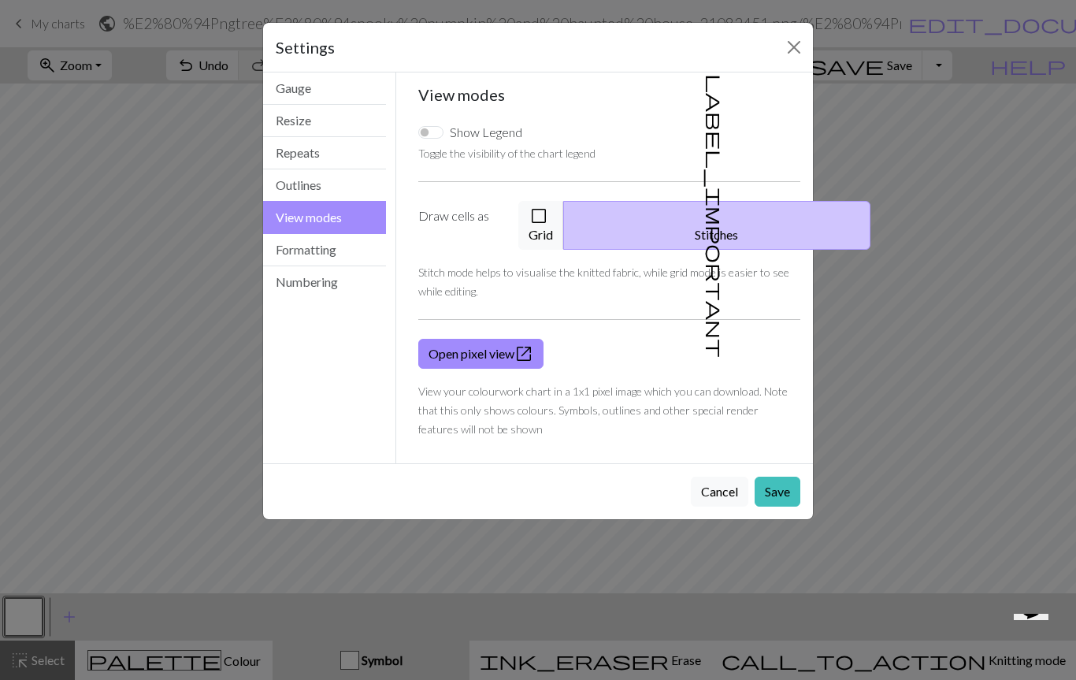
click at [564, 221] on button "check_box_outline_blank Grid" at bounding box center [541, 225] width 46 height 49
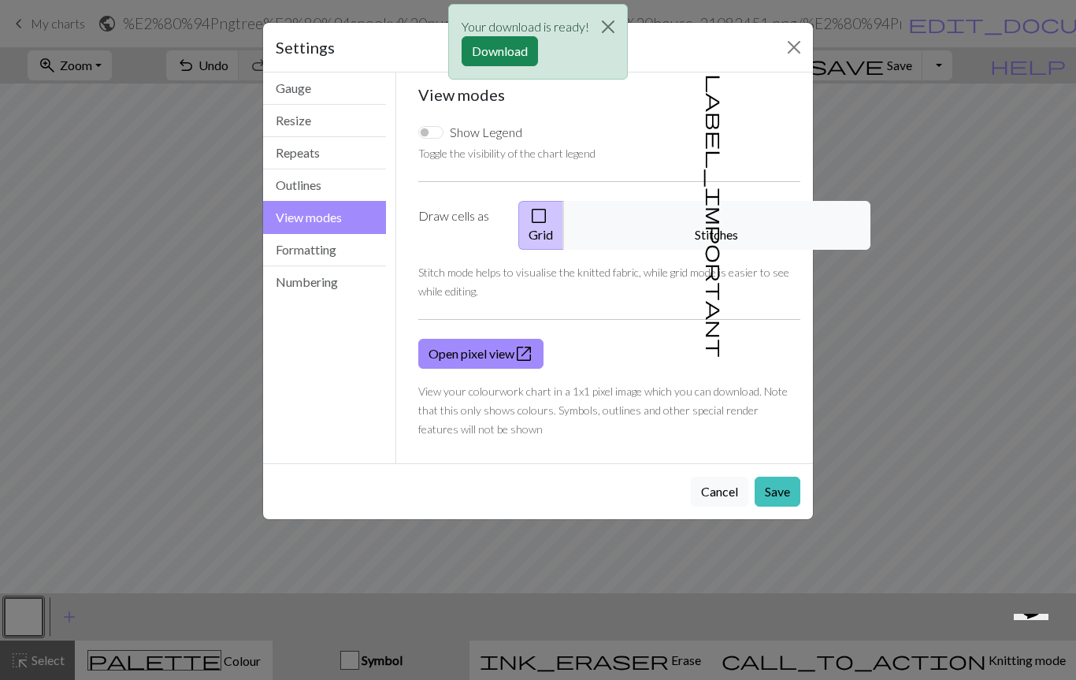
click at [520, 343] on span "open_in_new" at bounding box center [523, 354] width 19 height 22
click at [618, 31] on button "Close" at bounding box center [608, 27] width 38 height 44
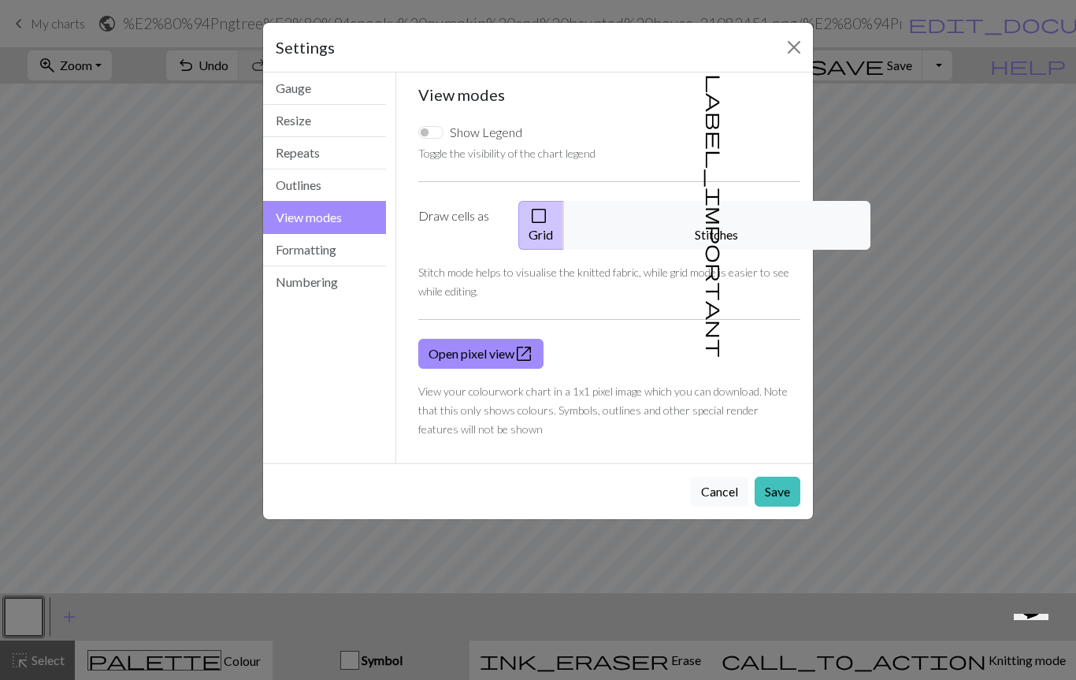
click at [798, 58] on button "Close" at bounding box center [794, 47] width 25 height 25
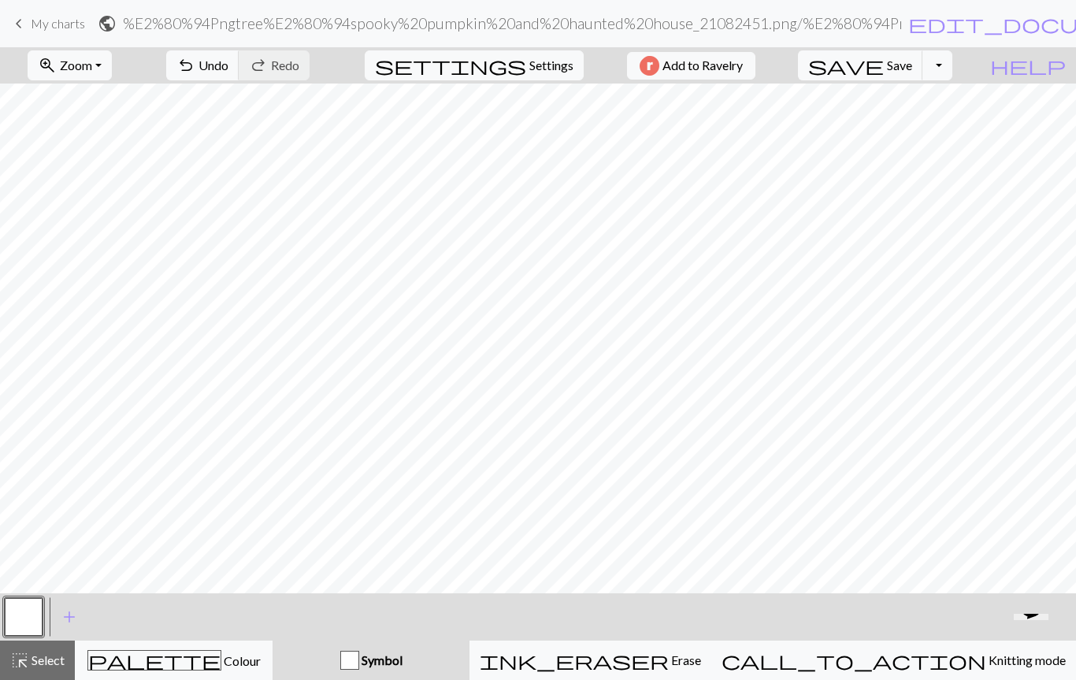
click at [20, 22] on span "keyboard_arrow_left" at bounding box center [18, 24] width 19 height 22
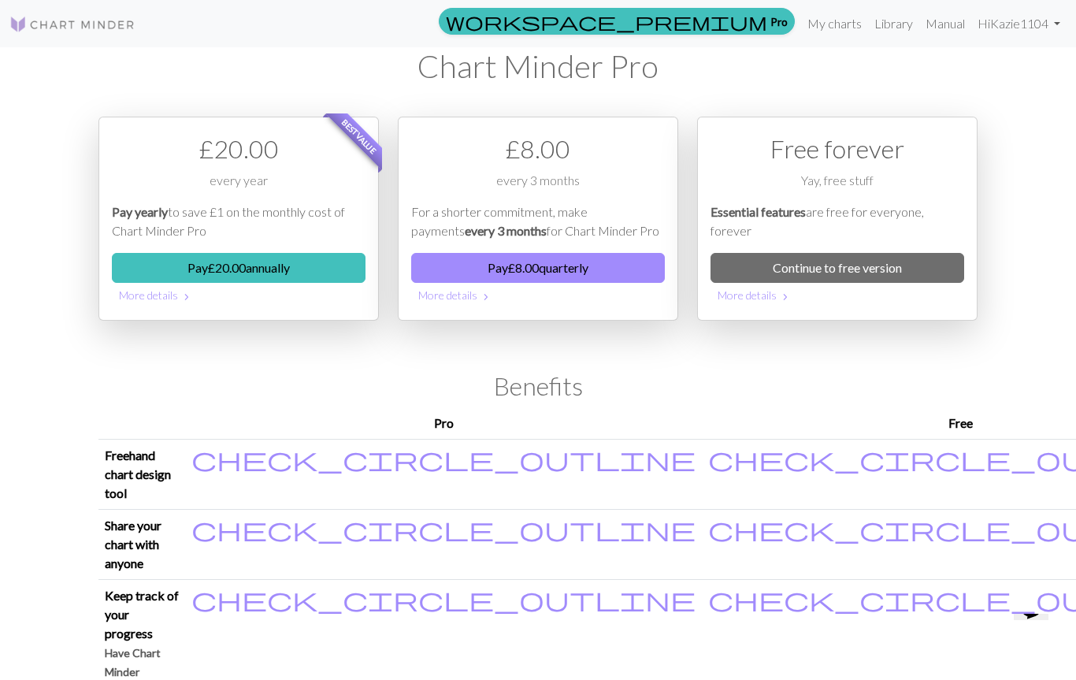
click at [896, 269] on link "Continue to free version" at bounding box center [838, 268] width 254 height 30
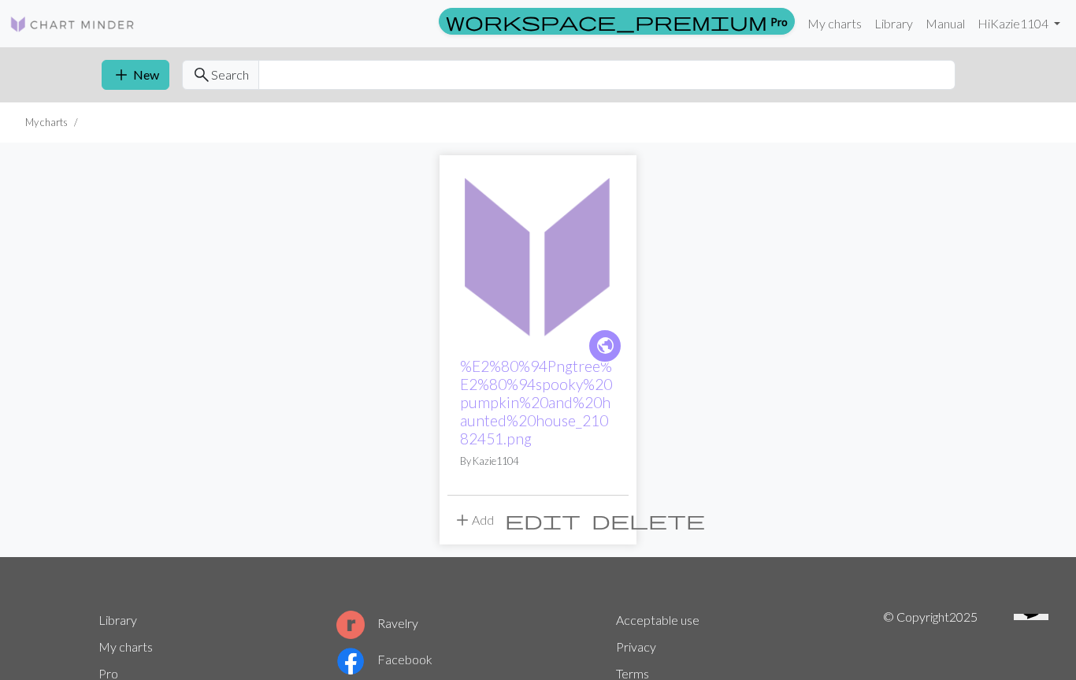
click at [126, 73] on span "add" at bounding box center [121, 75] width 19 height 22
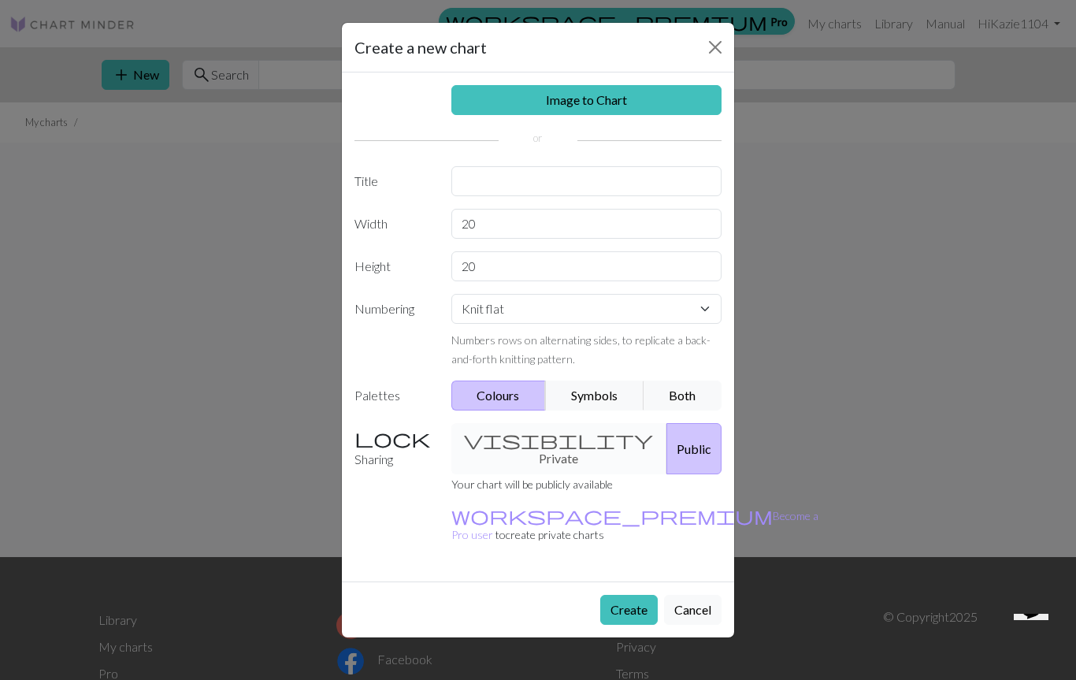
click at [675, 101] on link "Image to Chart" at bounding box center [586, 100] width 271 height 30
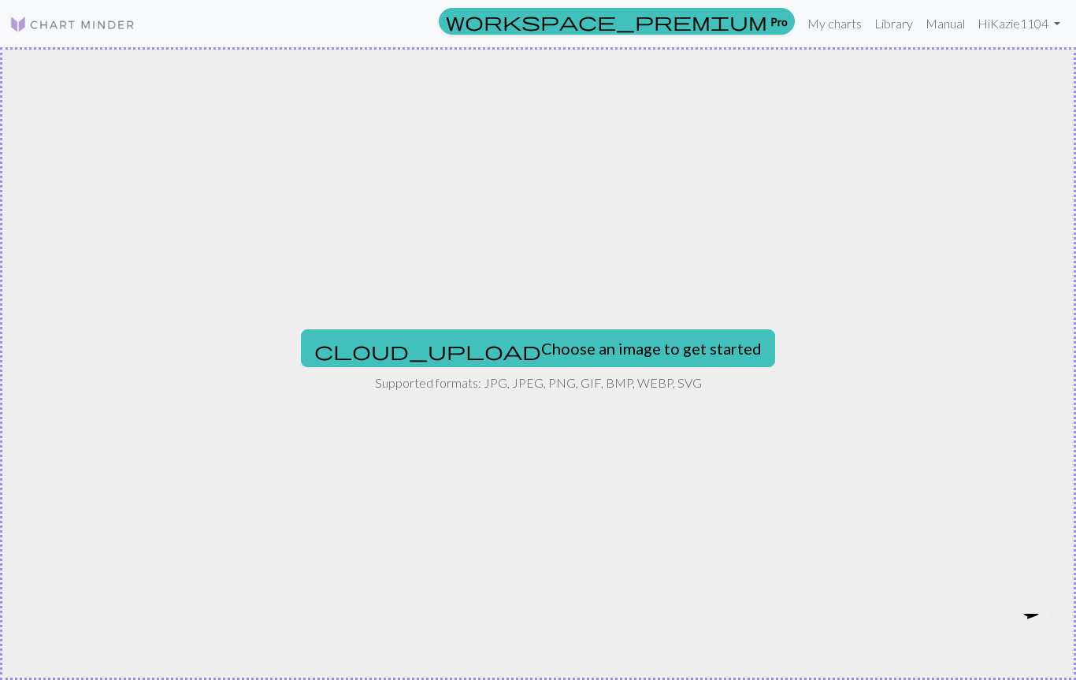
click at [603, 355] on button "cloud_upload Choose an image to get started" at bounding box center [538, 348] width 474 height 38
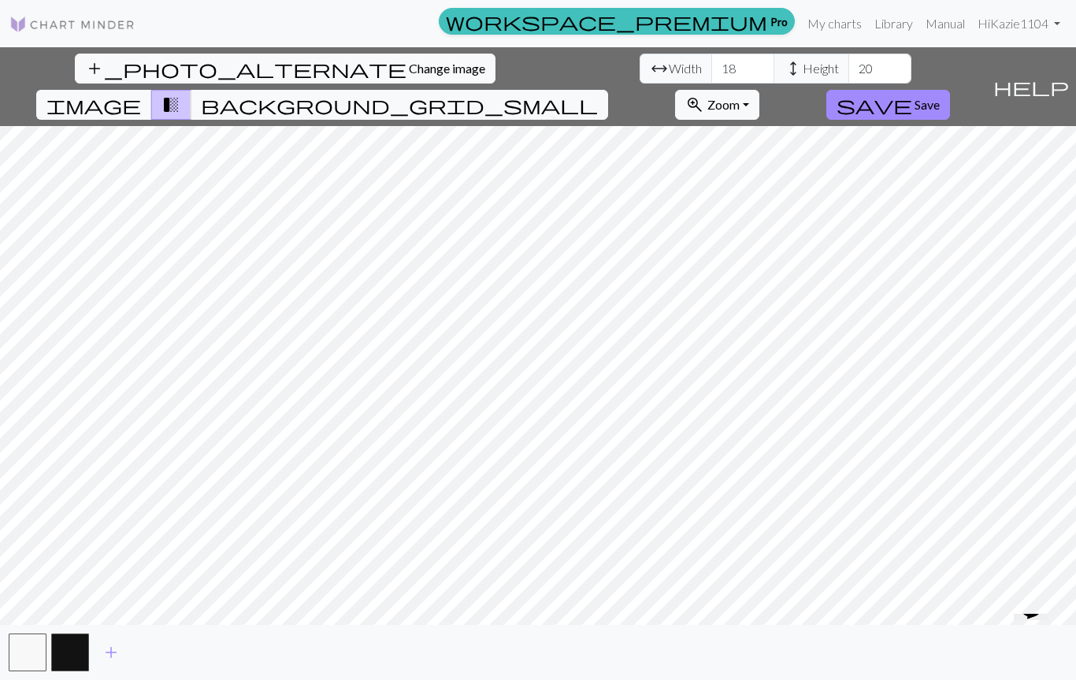
click at [152, 90] on button "image" at bounding box center [94, 105] width 116 height 30
click at [711, 68] on input "18" at bounding box center [742, 69] width 63 height 30
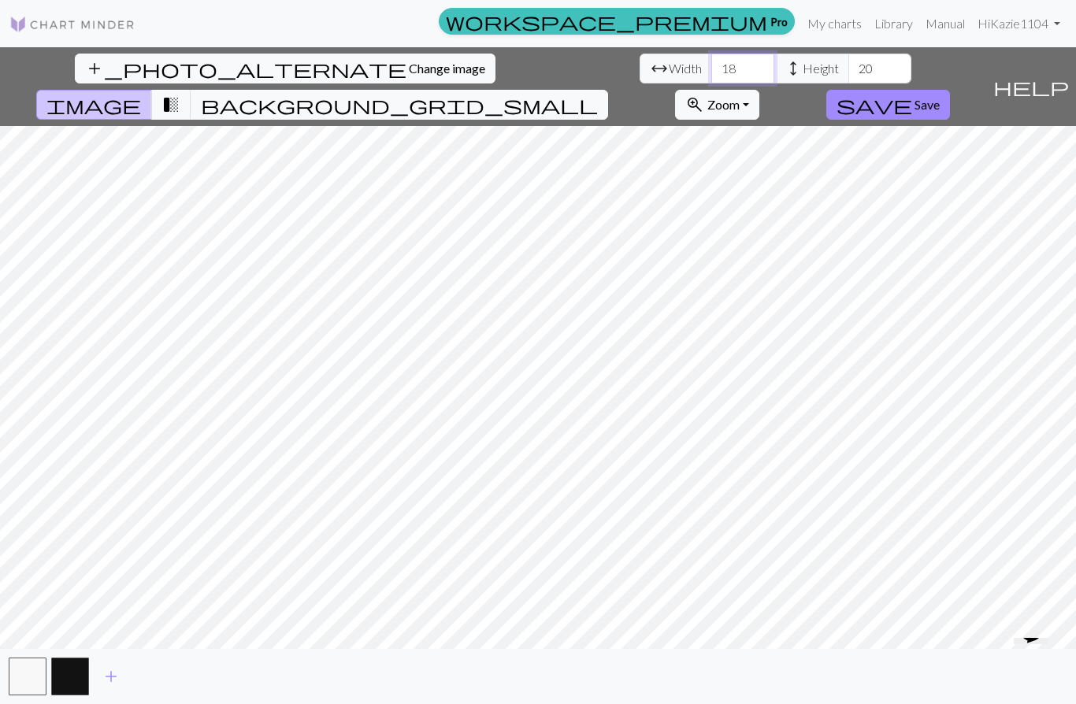
type input "1"
type input "61"
click at [849, 79] on input "20" at bounding box center [880, 69] width 63 height 30
type input "2"
type input "82"
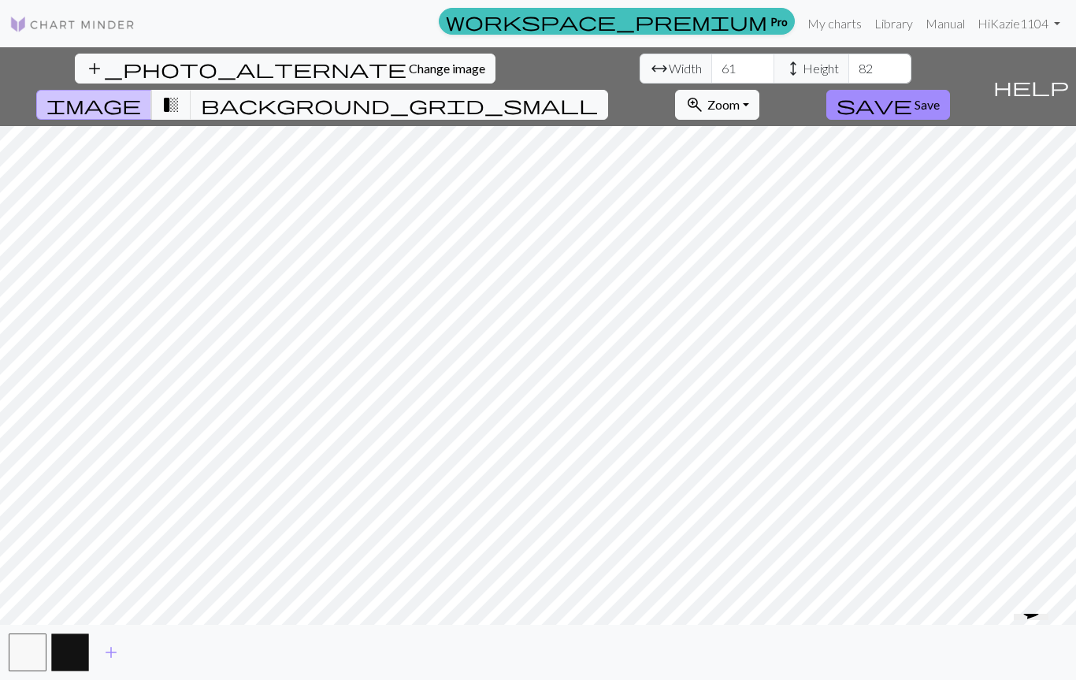
click at [117, 653] on span "add" at bounding box center [111, 652] width 19 height 22
click at [119, 657] on button "button" at bounding box center [113, 652] width 38 height 38
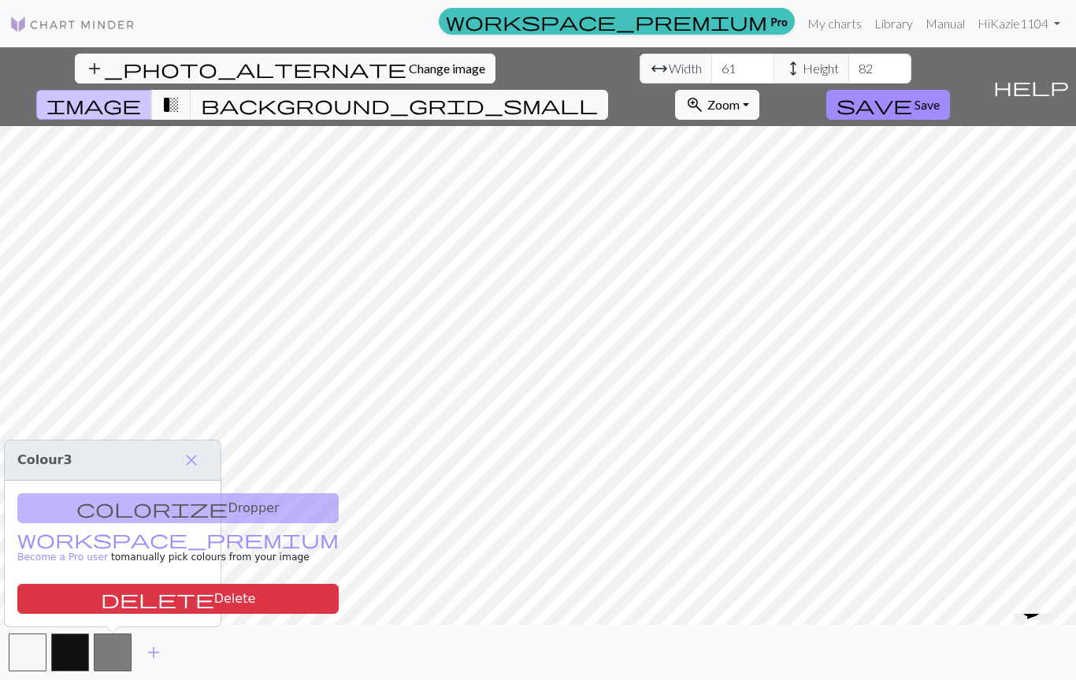
click at [109, 508] on div "colorize Dropper workspace_premium Become a Pro user to manually pick colours f…" at bounding box center [113, 554] width 216 height 146
click at [118, 660] on button "button" at bounding box center [113, 652] width 38 height 38
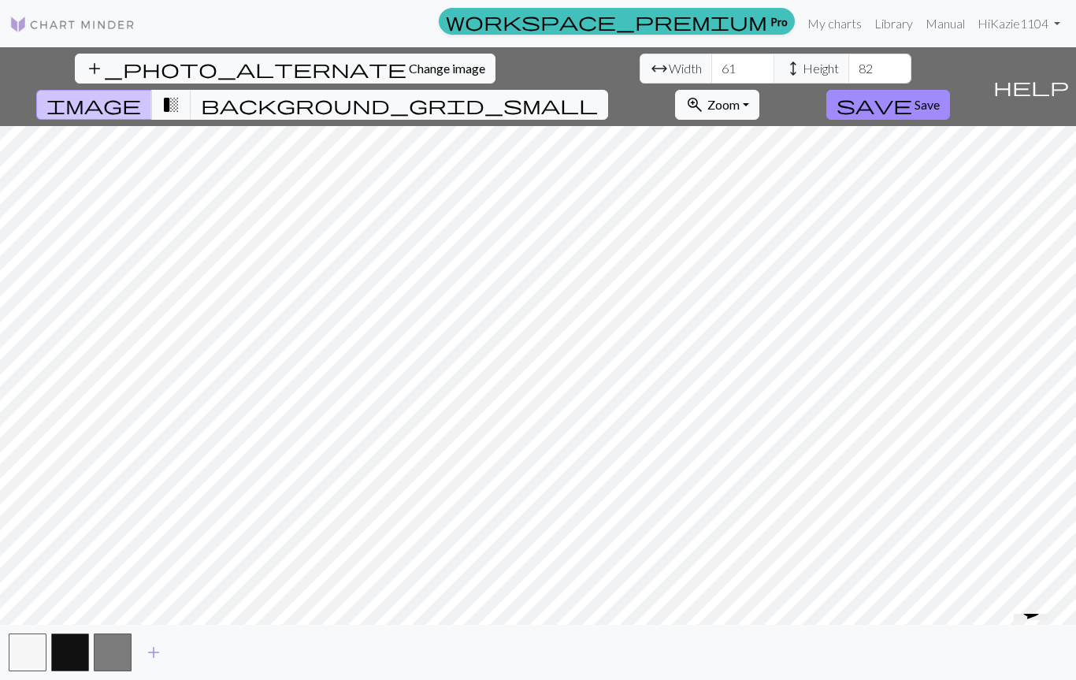
click at [940, 97] on span "Save" at bounding box center [927, 104] width 25 height 15
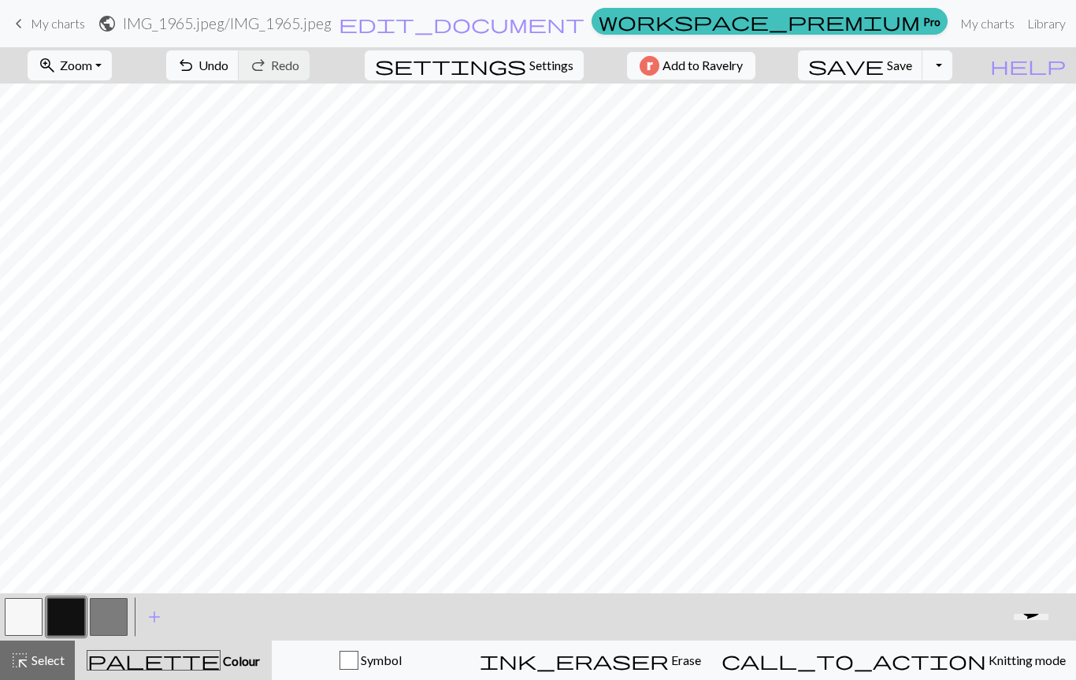
click at [701, 661] on span "Erase" at bounding box center [685, 659] width 32 height 15
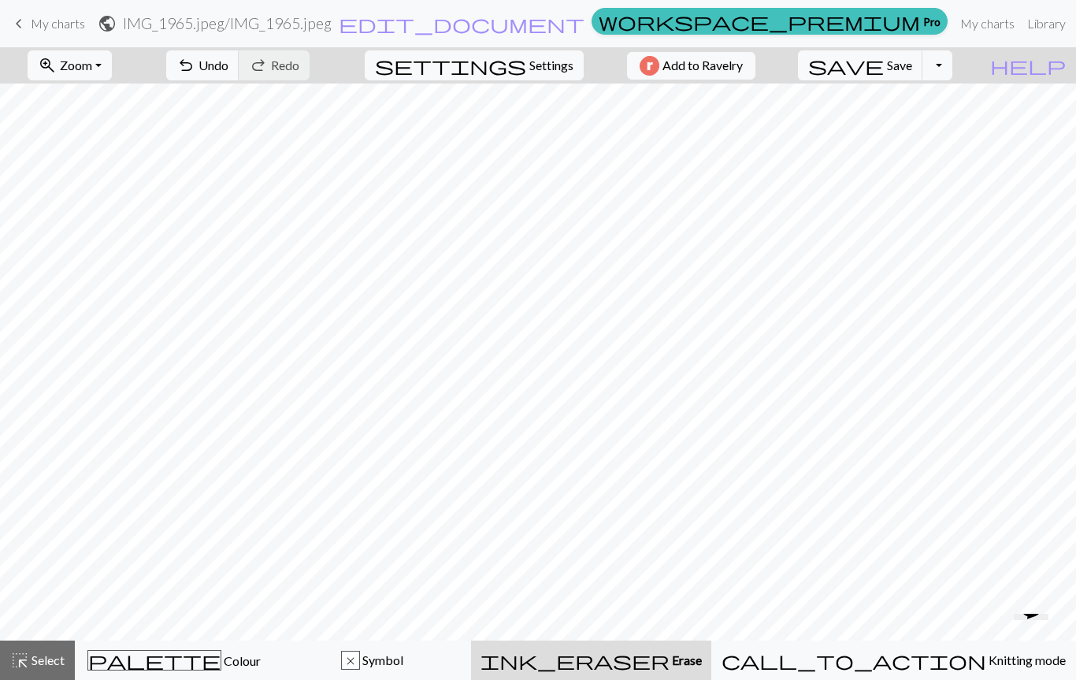
click at [359, 663] on div "x" at bounding box center [350, 661] width 17 height 19
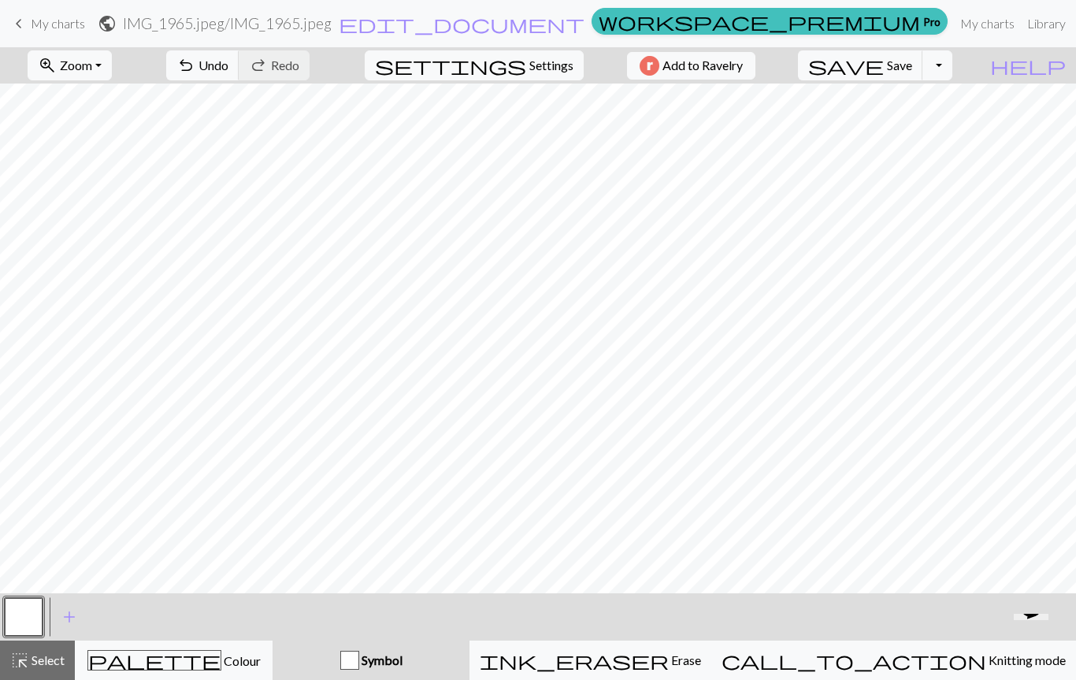
click at [912, 69] on span "Save" at bounding box center [899, 65] width 25 height 15
click at [923, 76] on button "save Save Save" at bounding box center [860, 65] width 125 height 30
click at [970, 68] on div "Chart saved Chart saved" at bounding box center [538, 62] width 1076 height 124
click at [953, 67] on button "Toggle Dropdown" at bounding box center [938, 65] width 30 height 30
click at [918, 128] on button "save_alt Download" at bounding box center [822, 125] width 260 height 25
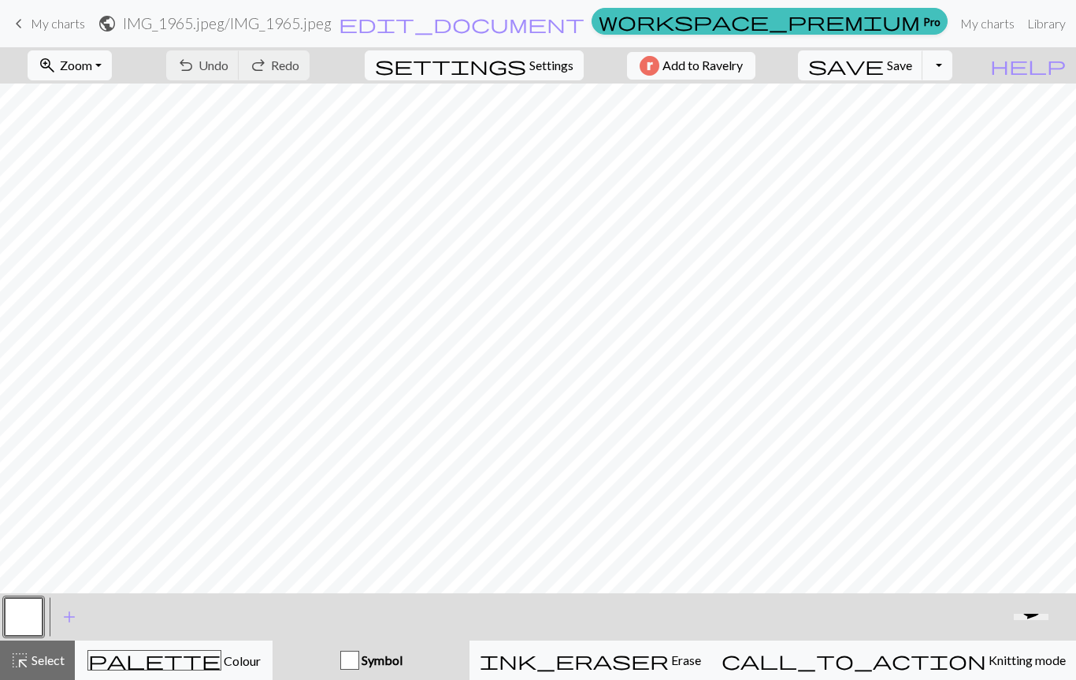
click at [953, 70] on button "Toggle Dropdown" at bounding box center [938, 65] width 30 height 30
click at [917, 129] on button "save_alt Download" at bounding box center [822, 125] width 260 height 25
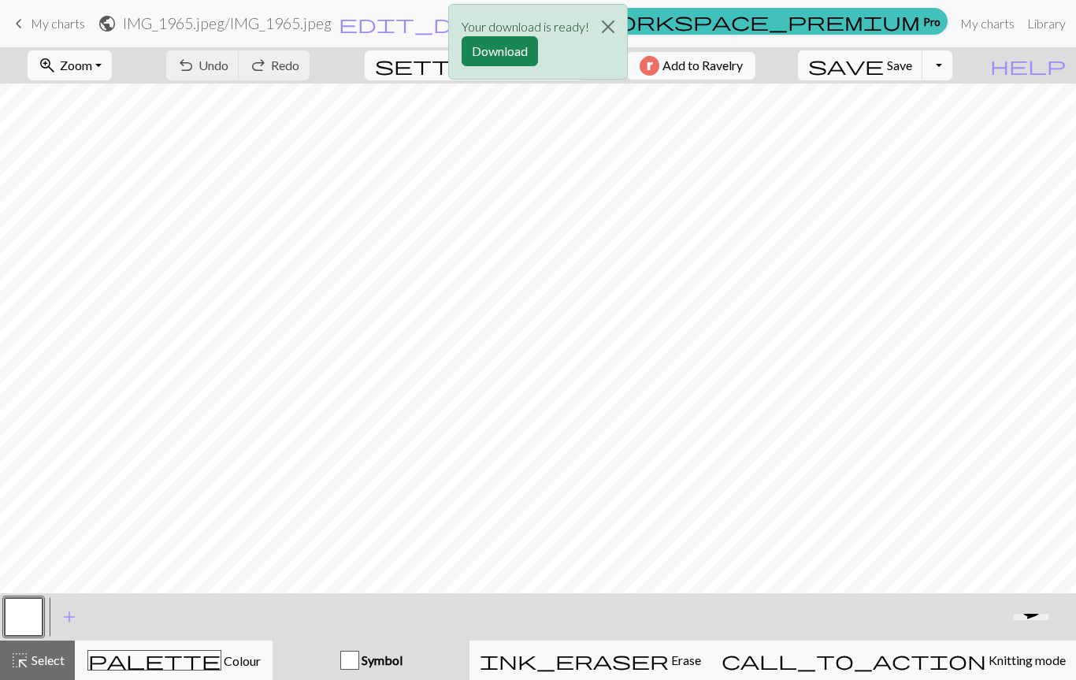
click at [511, 51] on button "Download" at bounding box center [500, 51] width 76 height 30
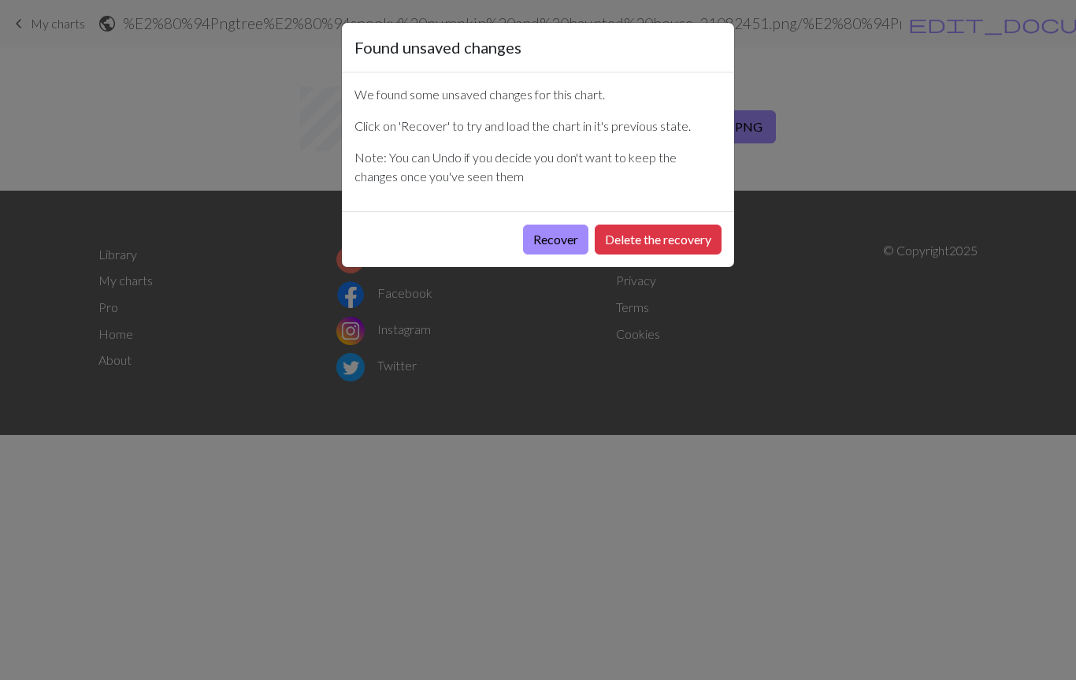
click at [545, 252] on button "Recover" at bounding box center [555, 240] width 65 height 30
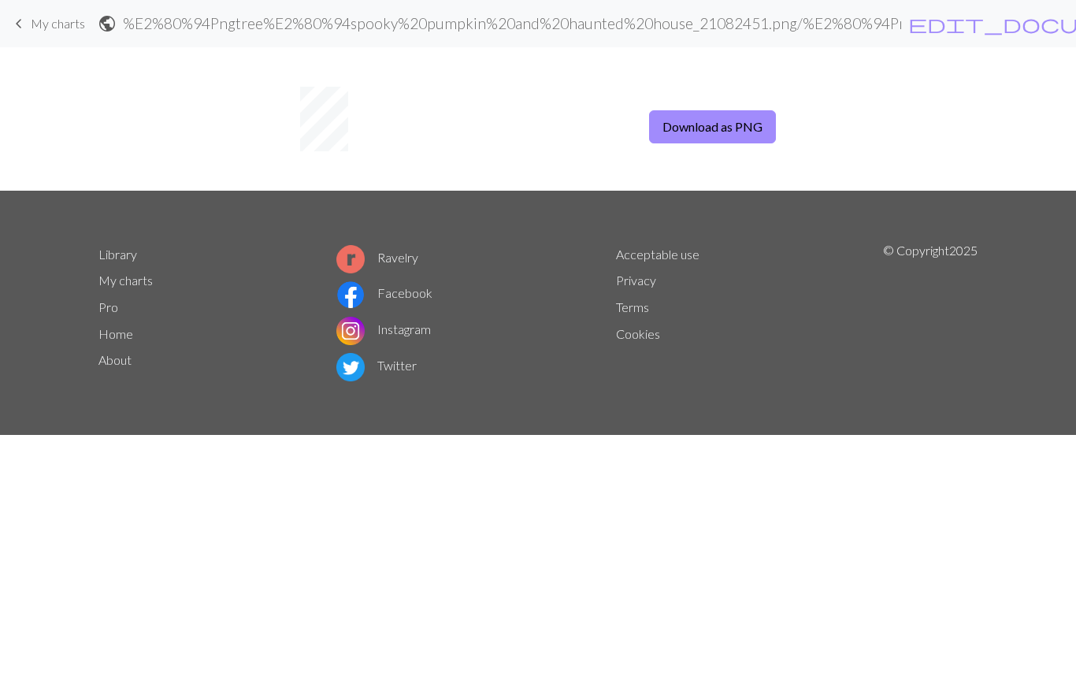
click at [729, 141] on button "Download as PNG" at bounding box center [712, 126] width 127 height 33
